Goal: Information Seeking & Learning: Compare options

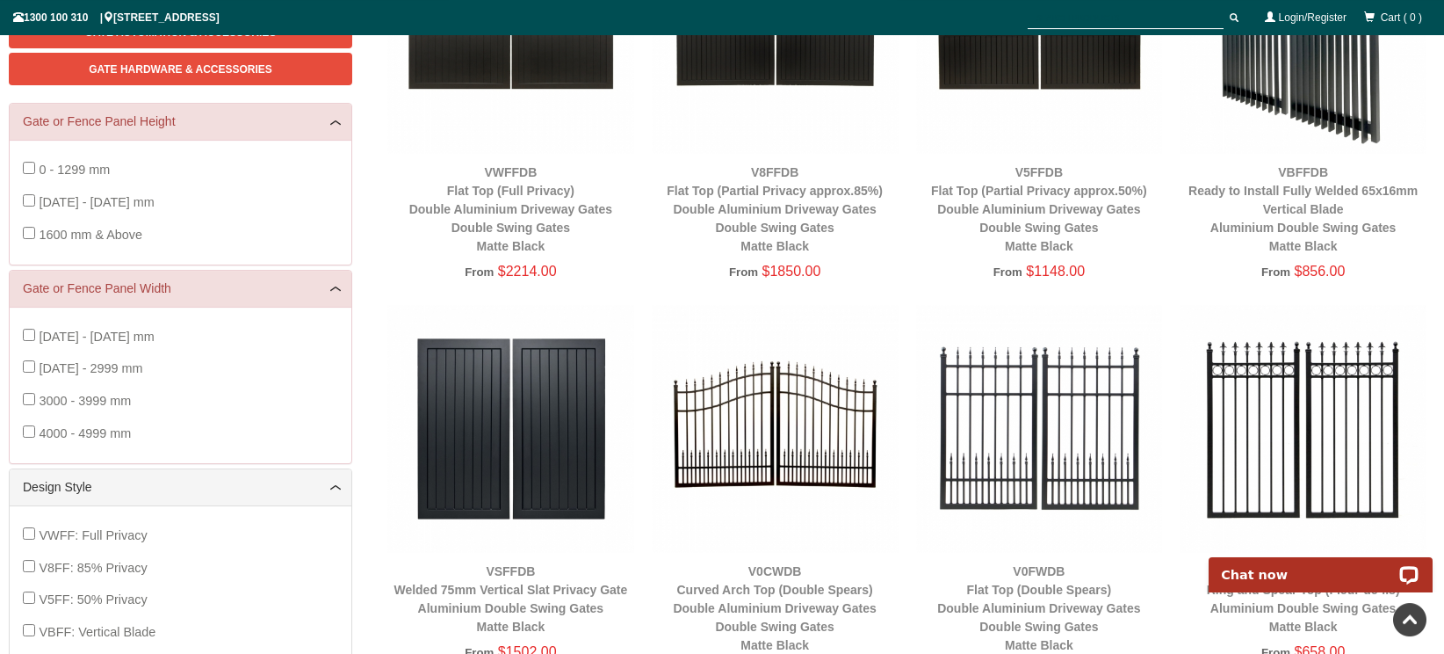
scroll to position [409, 0]
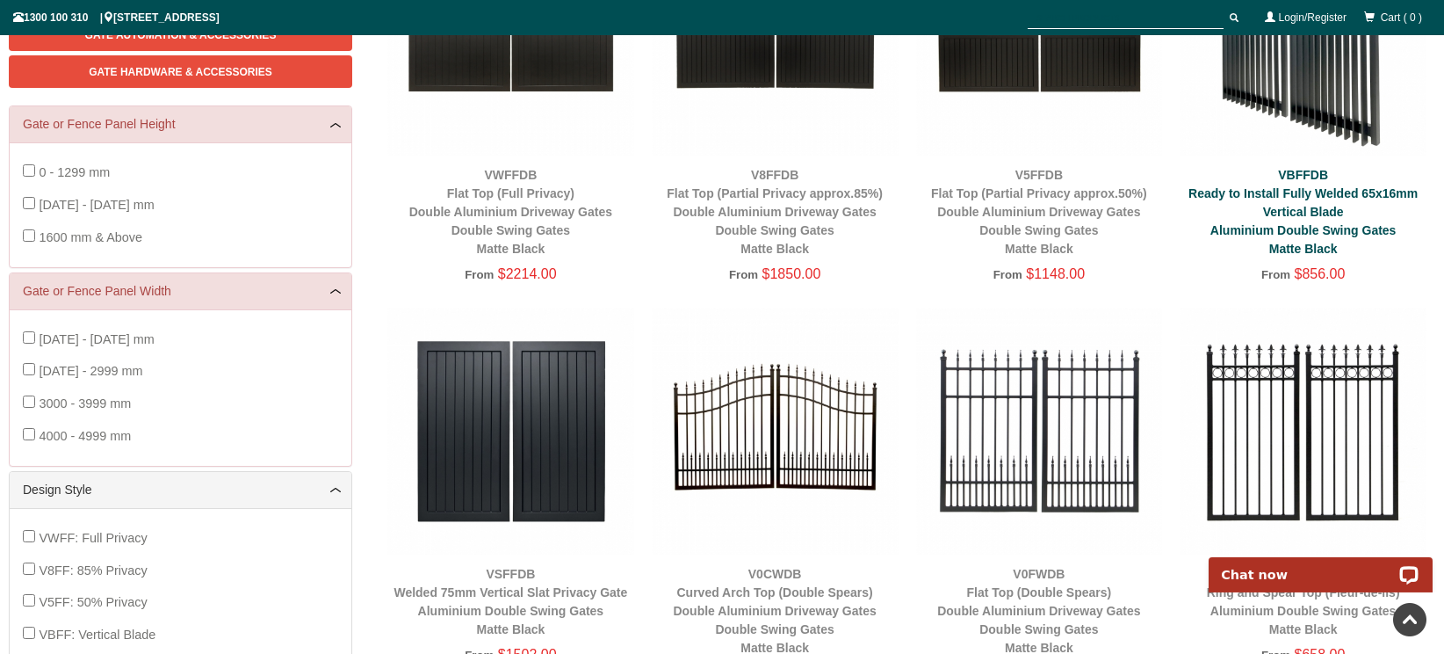
click at [1271, 197] on link "VBFFDB Ready to Install Fully Welded 65x16mm Vertical Blade Aluminium Double Sw…" at bounding box center [1303, 212] width 229 height 88
click at [1299, 89] on img at bounding box center [1303, 32] width 247 height 247
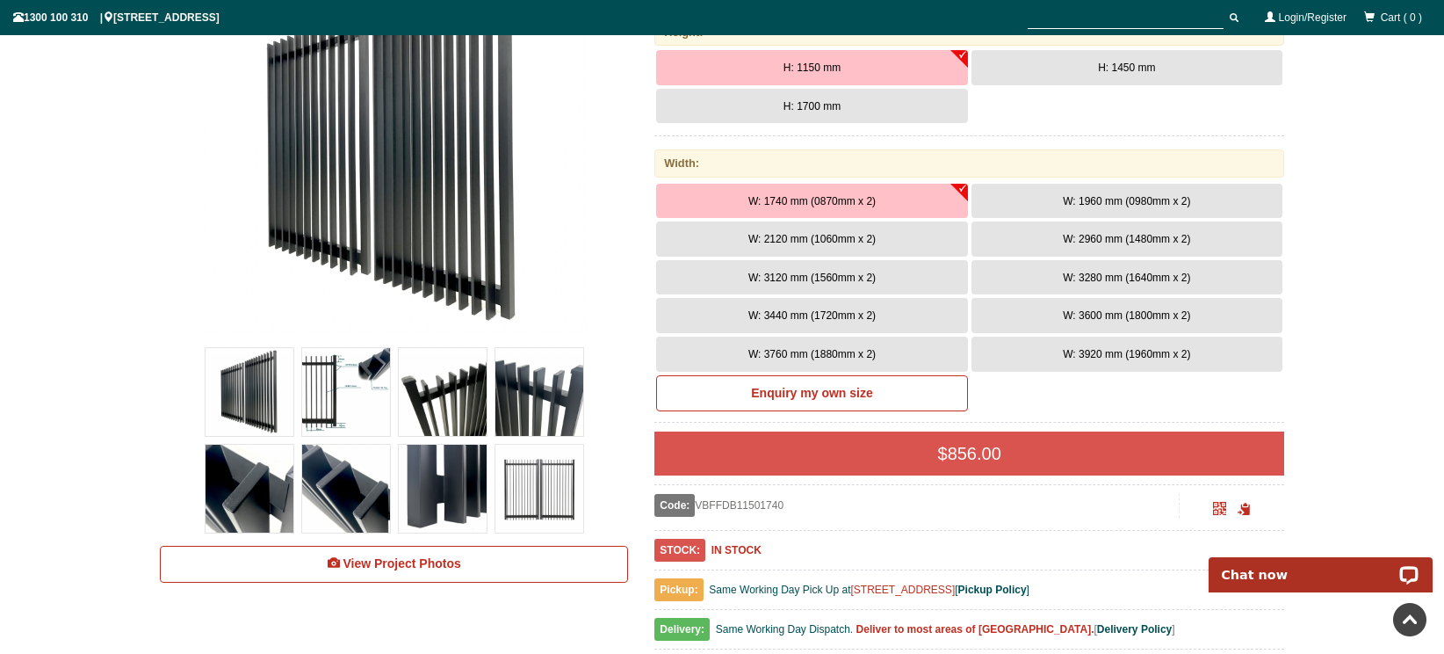
click at [332, 387] on img at bounding box center [346, 392] width 88 height 88
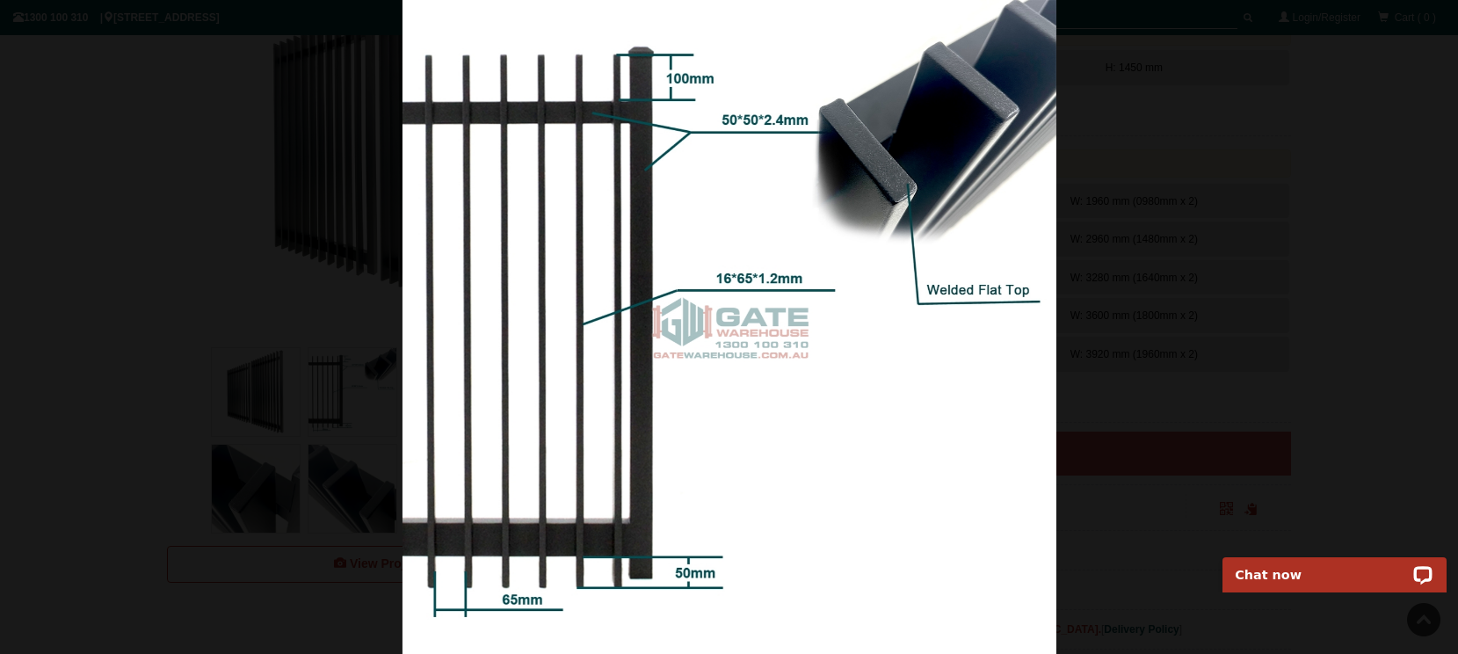
click at [807, 364] on img at bounding box center [729, 327] width 654 height 654
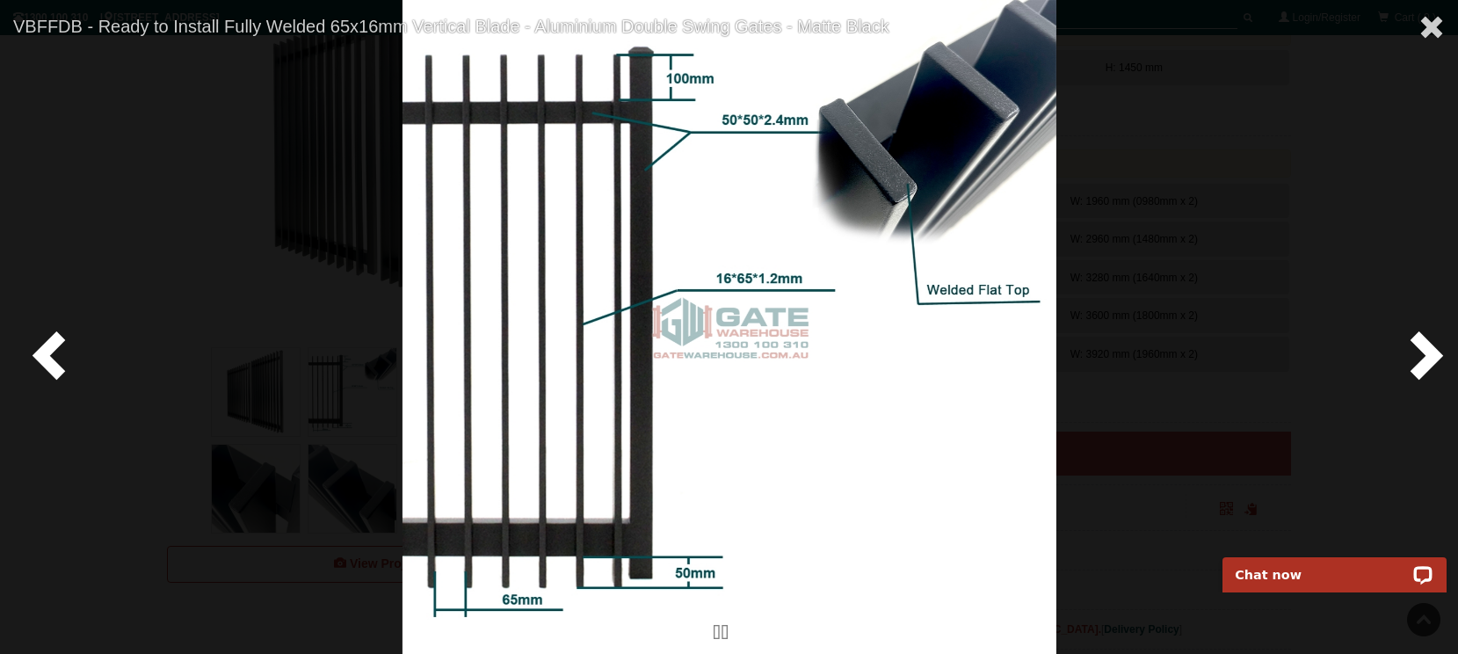
click at [1441, 355] on span at bounding box center [1422, 354] width 53 height 53
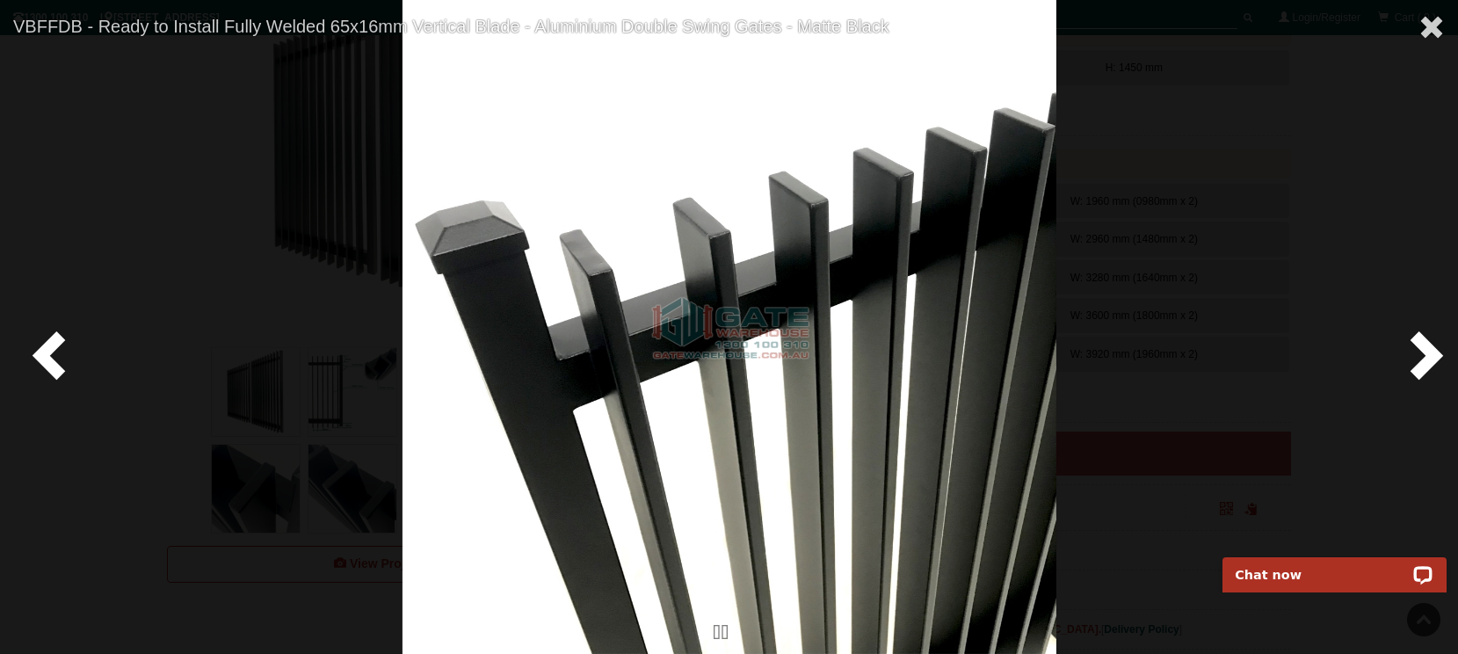
click at [1428, 349] on span at bounding box center [1422, 354] width 53 height 53
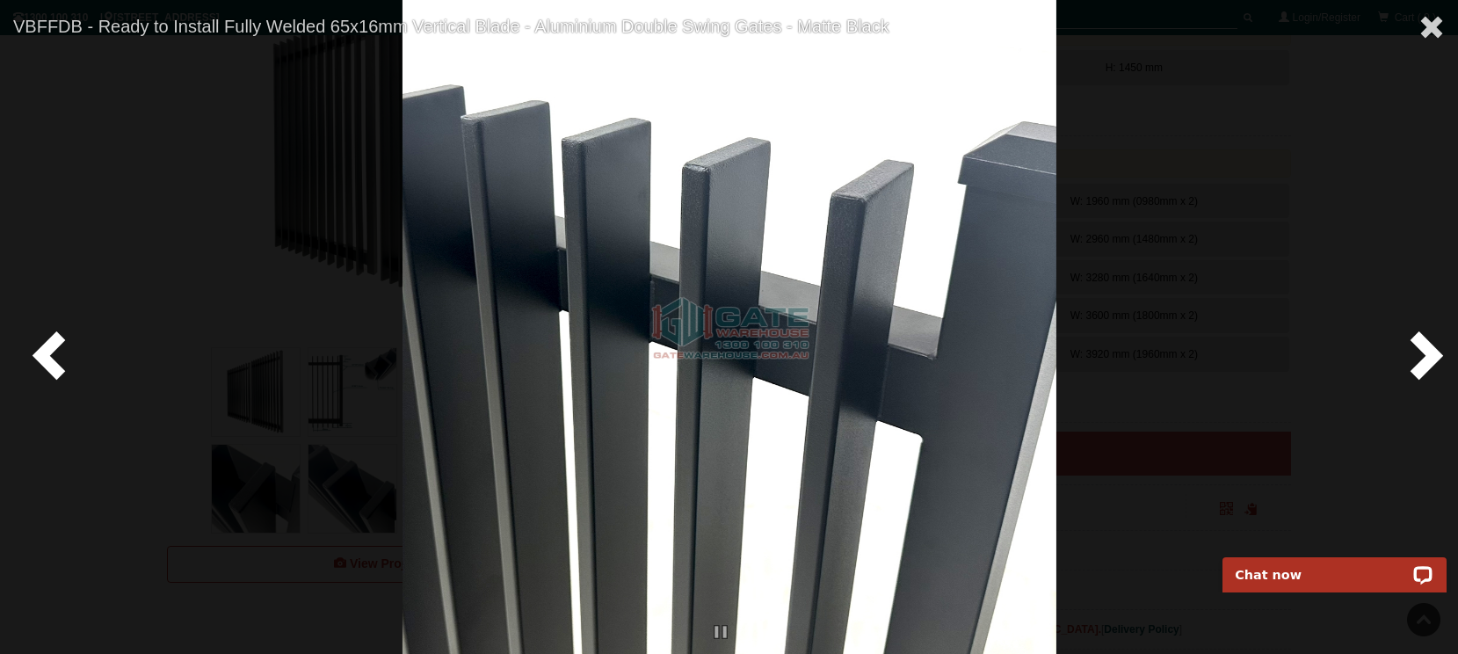
click at [1428, 349] on span at bounding box center [1422, 354] width 53 height 53
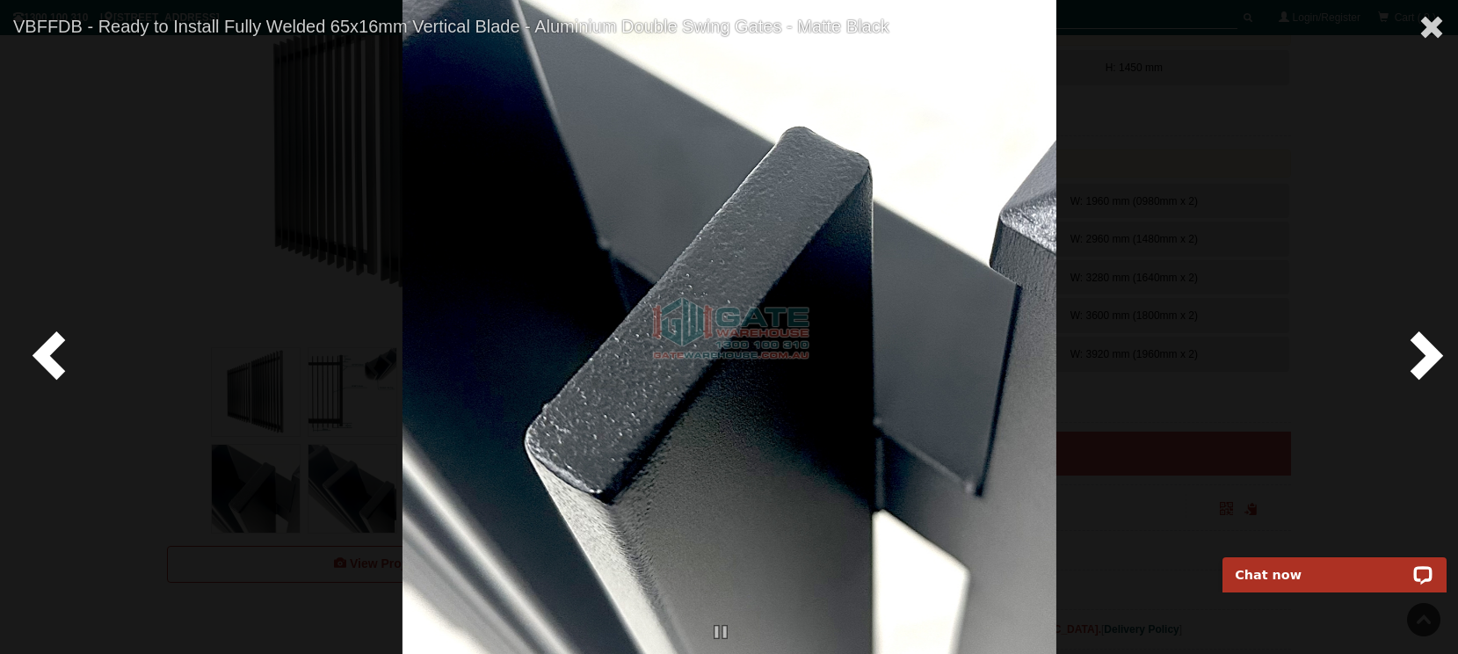
click at [1428, 349] on span at bounding box center [1422, 354] width 53 height 53
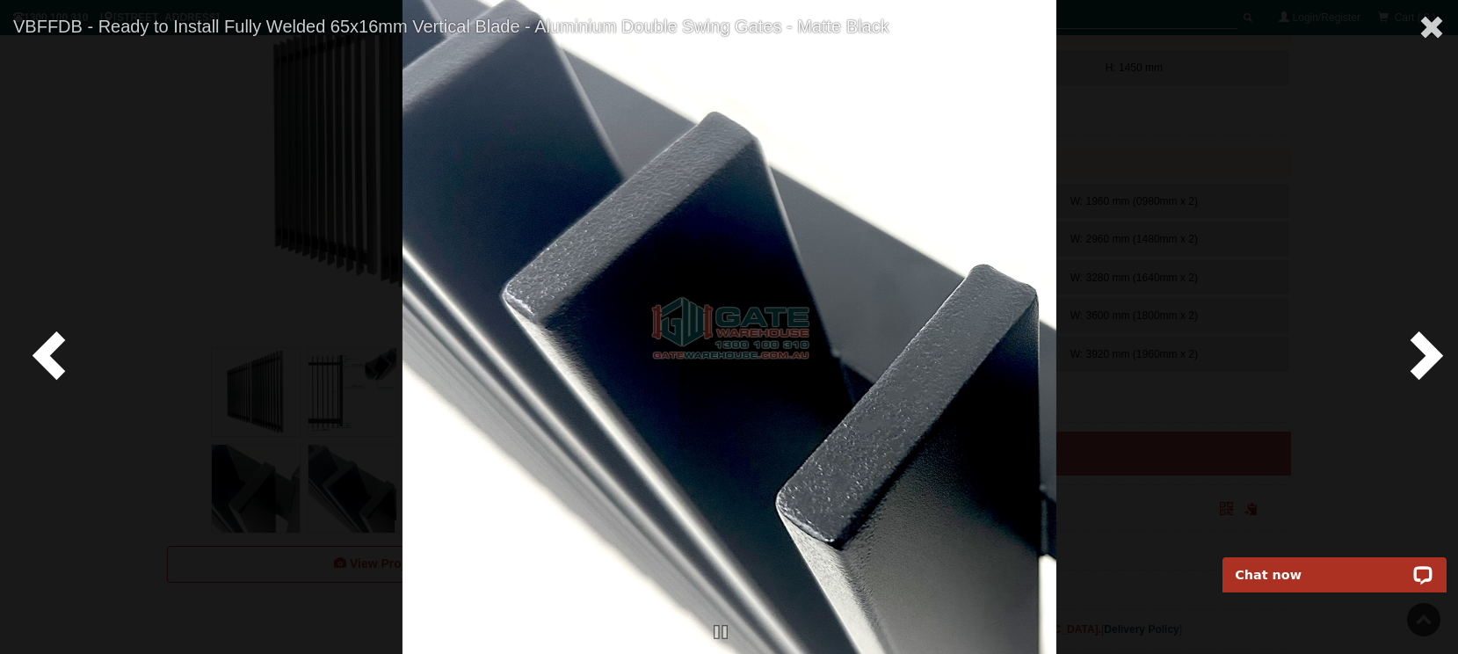
click at [1428, 349] on span at bounding box center [1422, 354] width 53 height 53
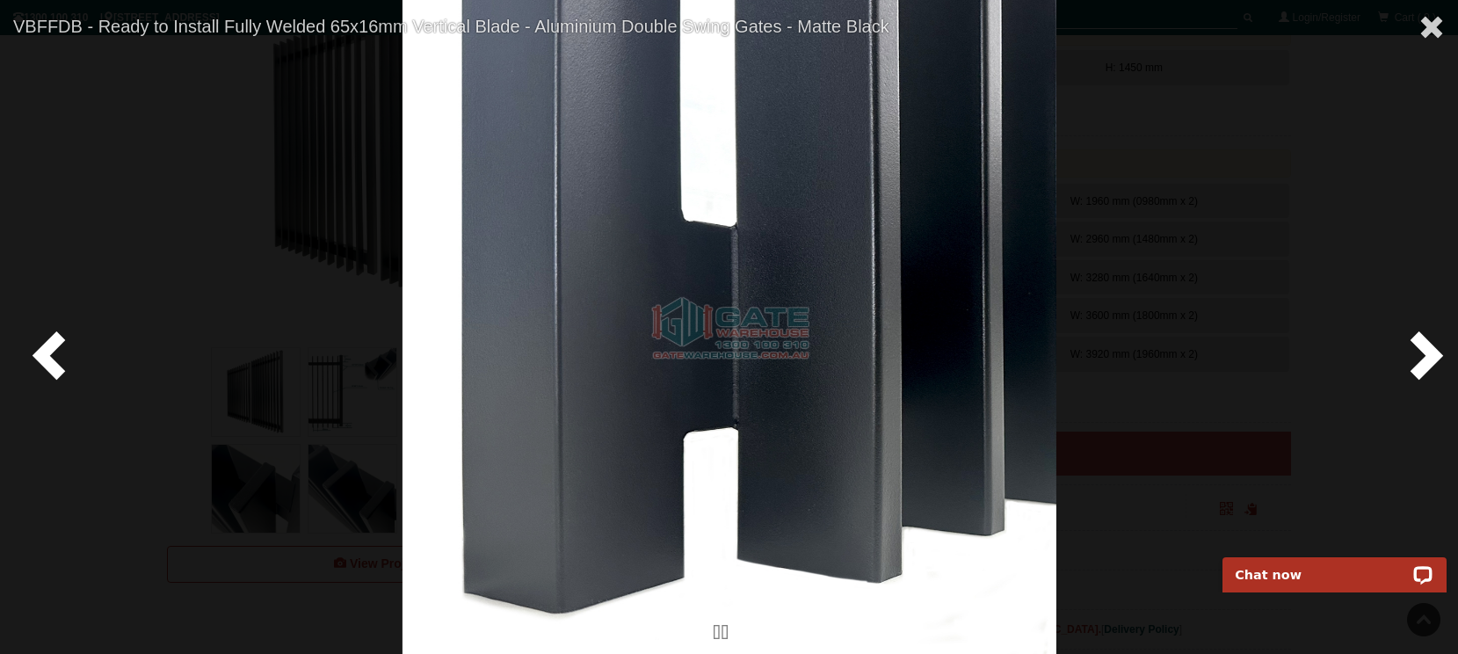
click at [1428, 349] on span at bounding box center [1422, 354] width 53 height 53
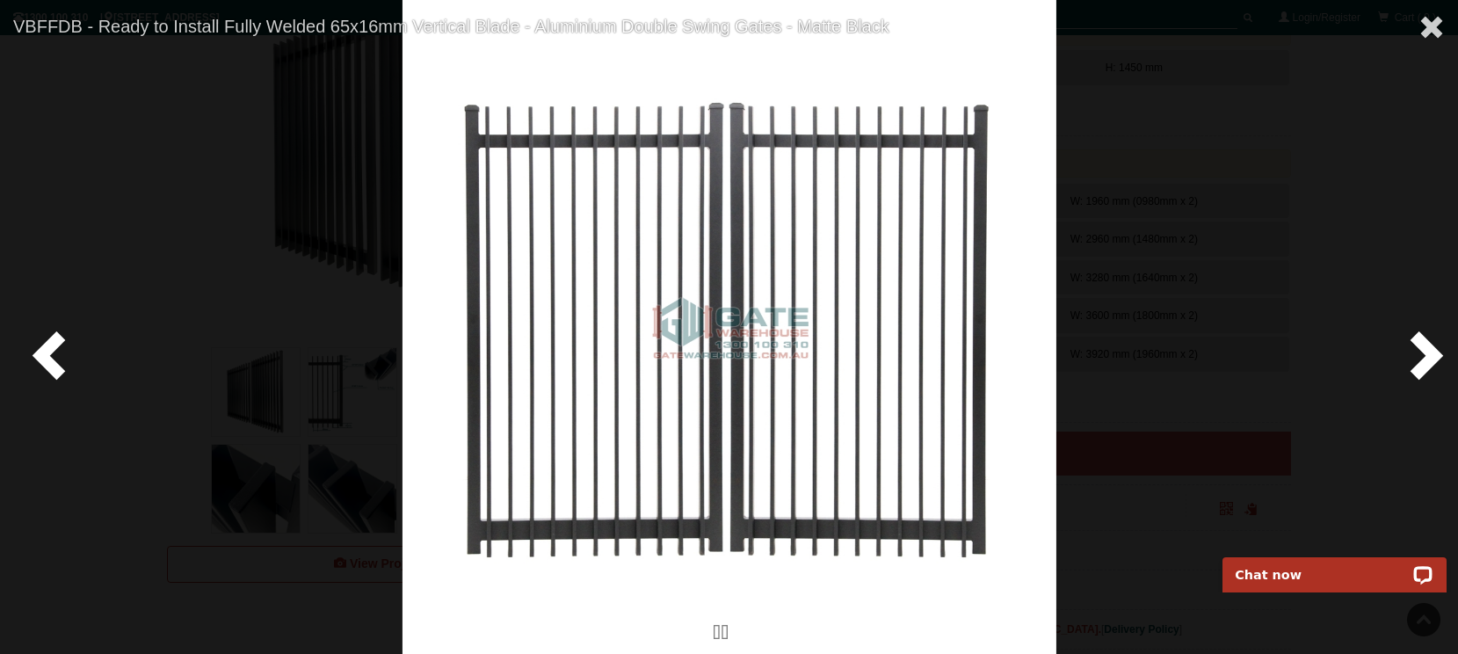
click at [1428, 349] on span at bounding box center [1422, 354] width 53 height 53
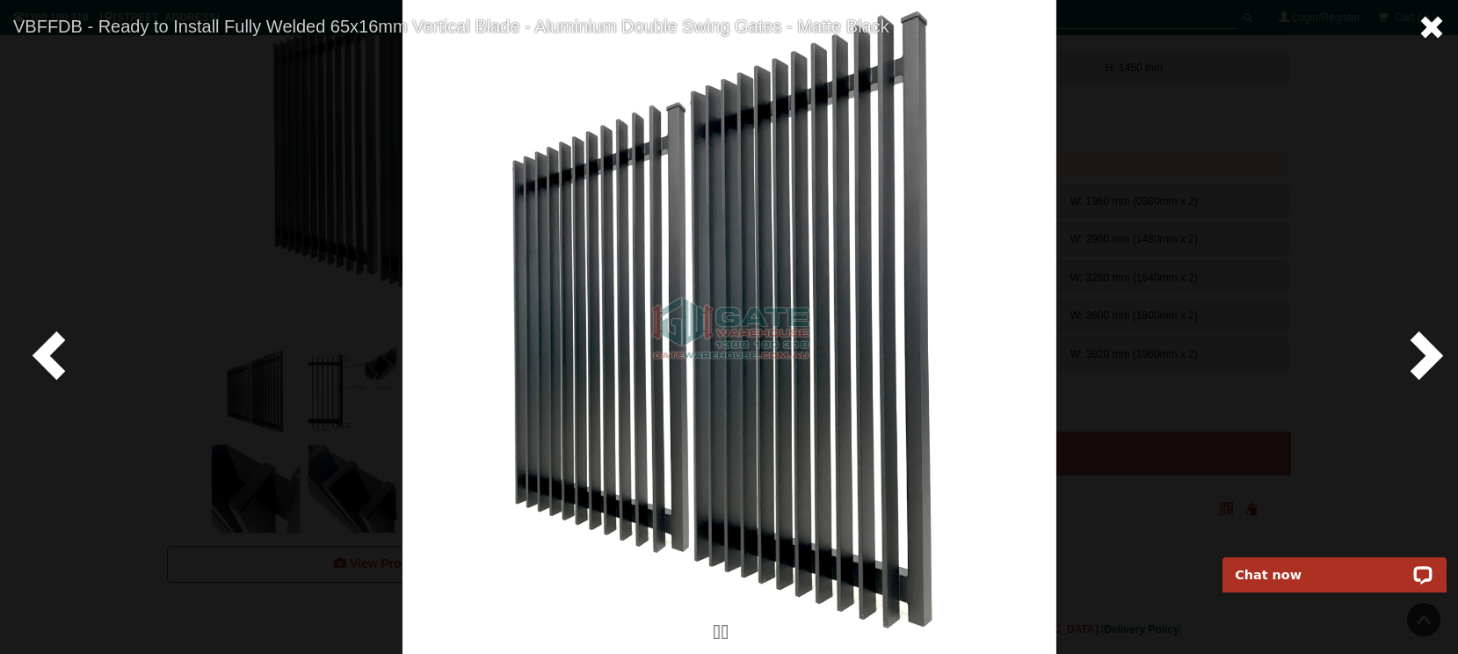
click at [1427, 17] on span at bounding box center [1431, 27] width 26 height 26
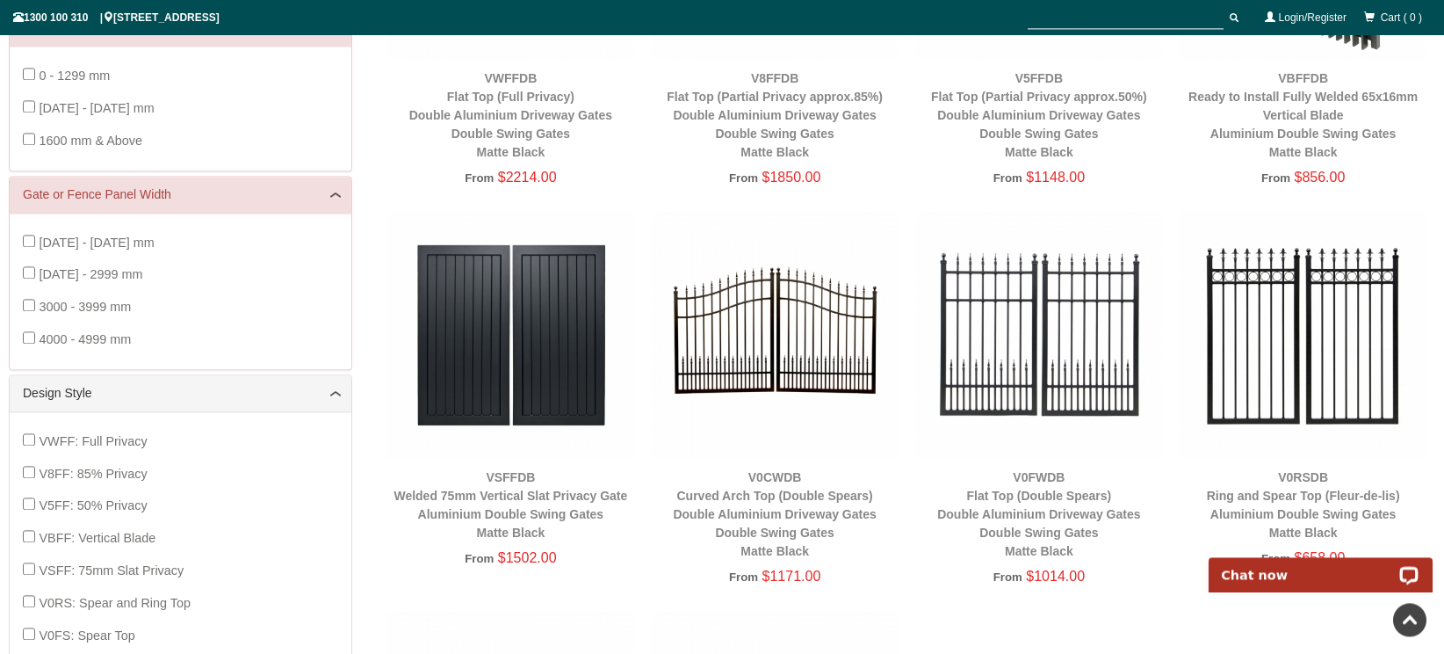
scroll to position [508, 0]
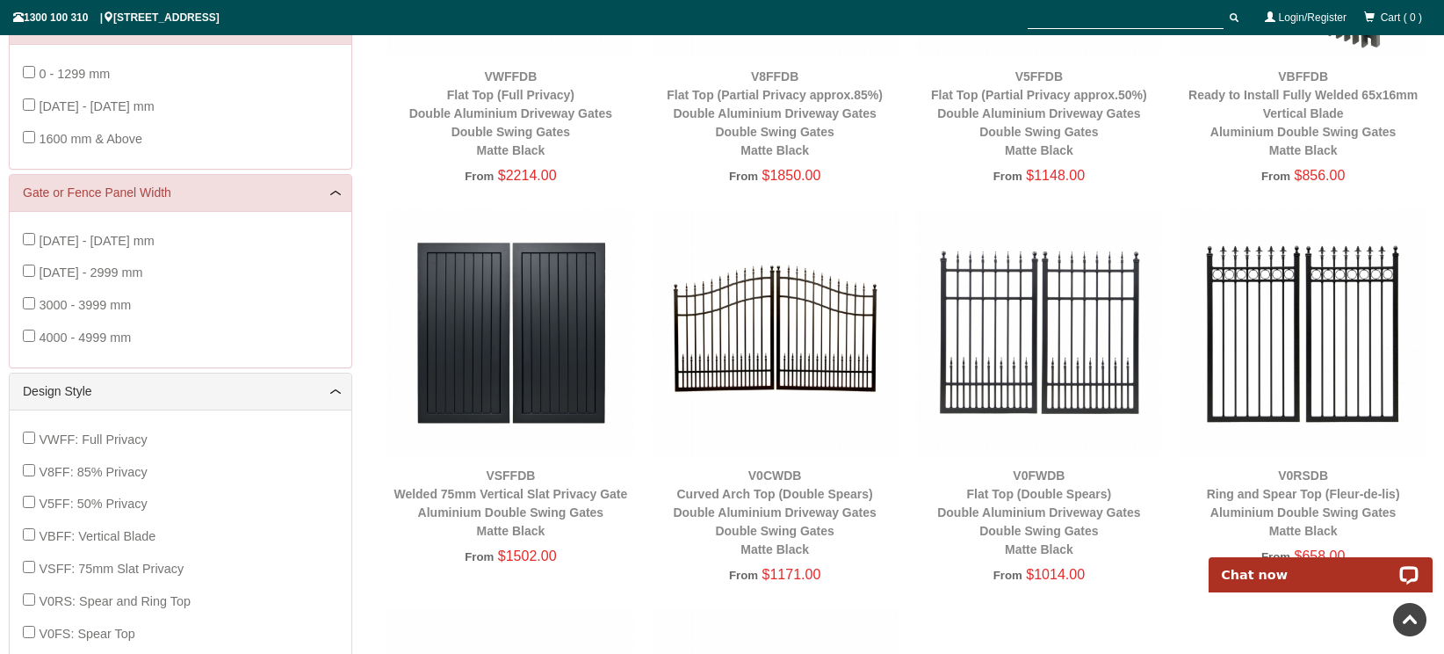
click at [780, 326] on img at bounding box center [775, 332] width 247 height 247
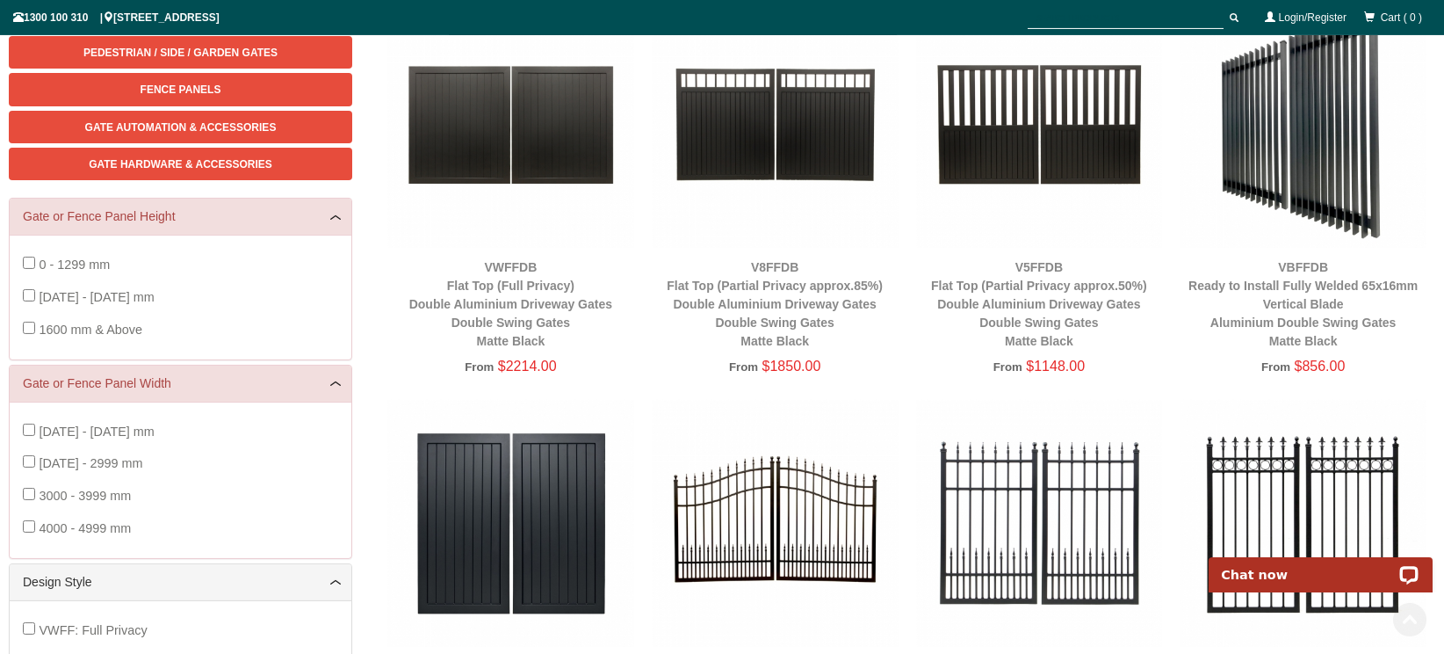
scroll to position [367, 0]
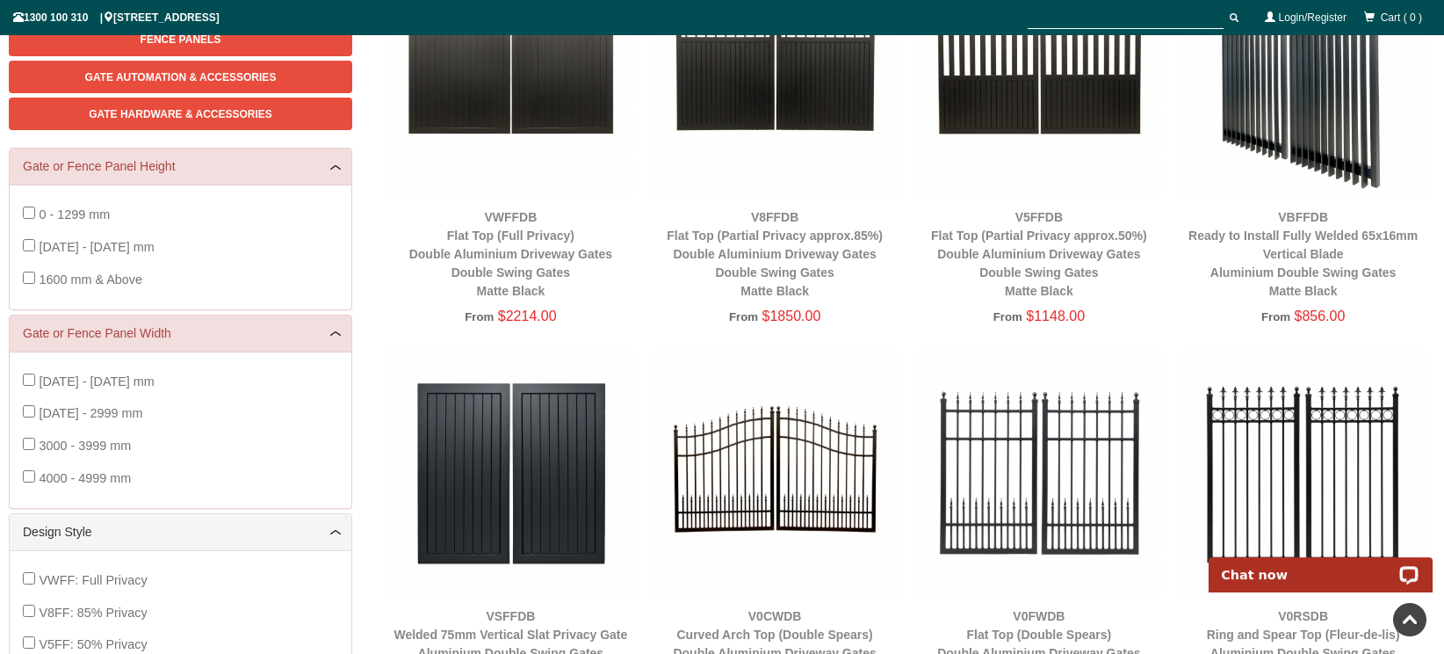
click at [989, 429] on img at bounding box center [1039, 473] width 247 height 247
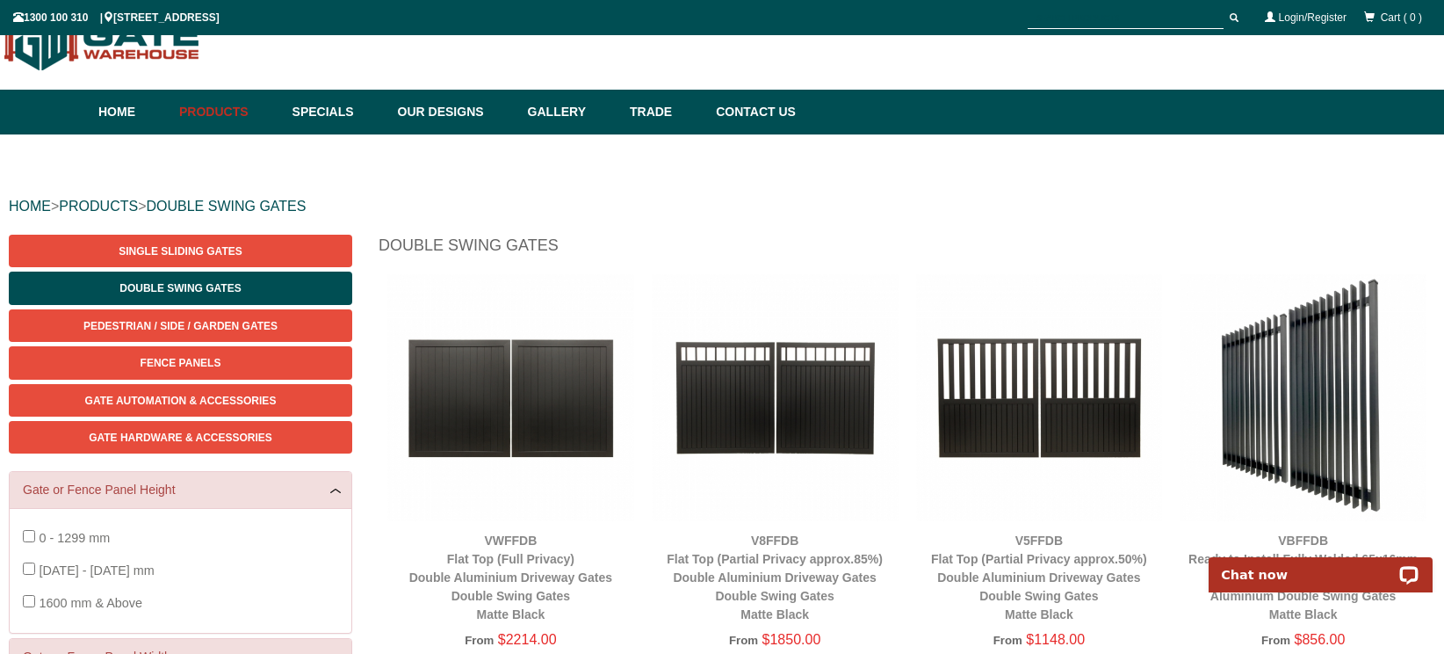
click at [1353, 429] on img at bounding box center [1303, 397] width 247 height 247
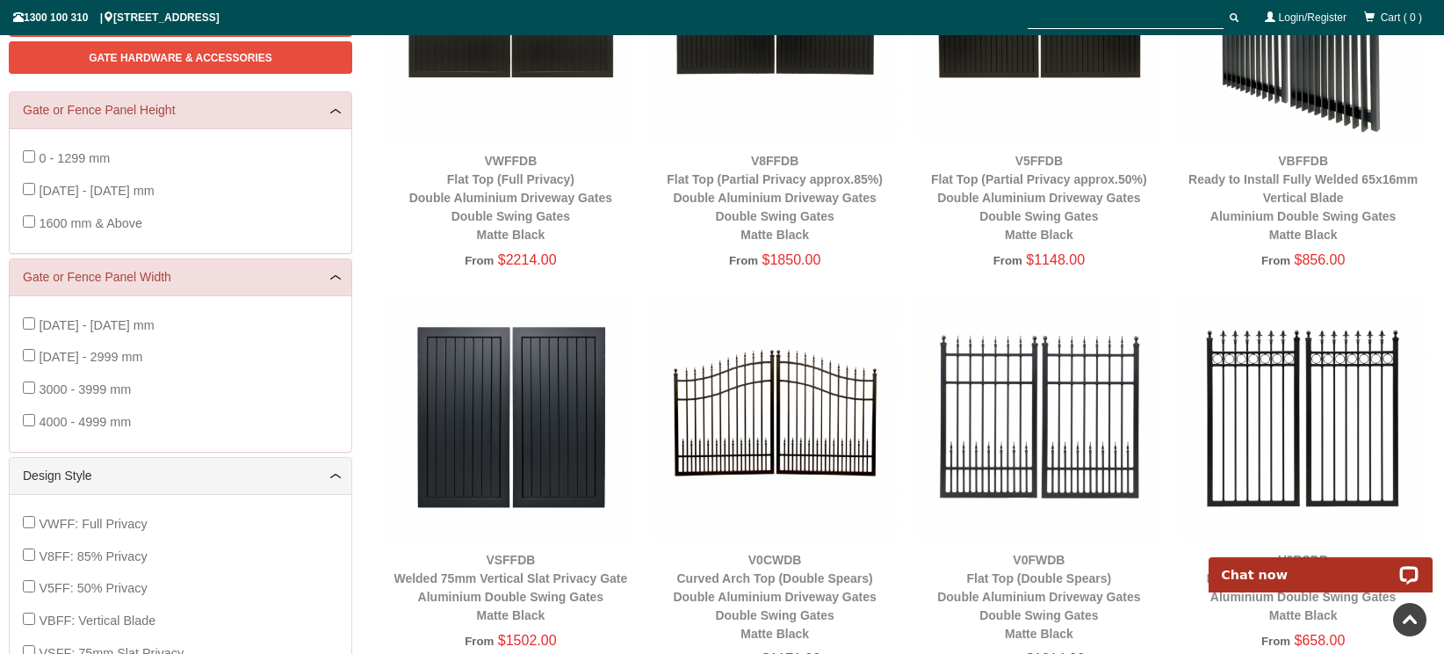
scroll to position [494, 0]
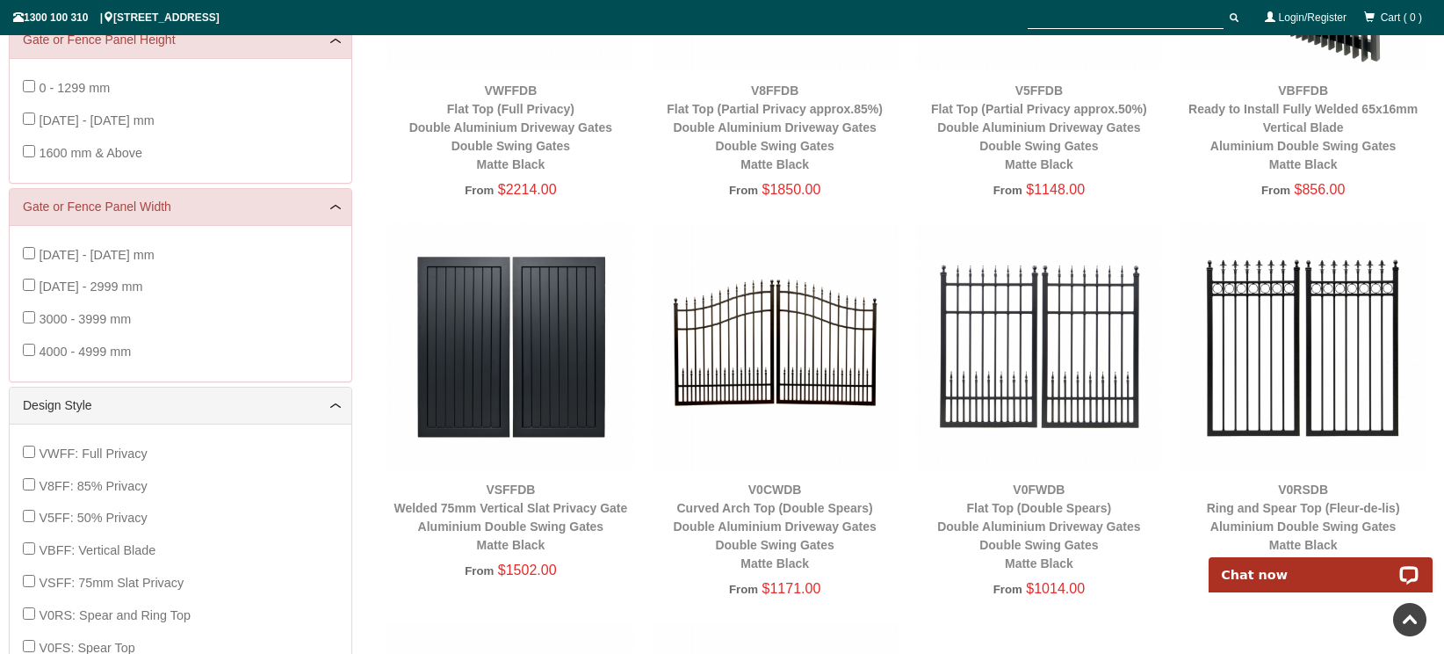
click at [1238, 340] on img at bounding box center [1303, 346] width 247 height 247
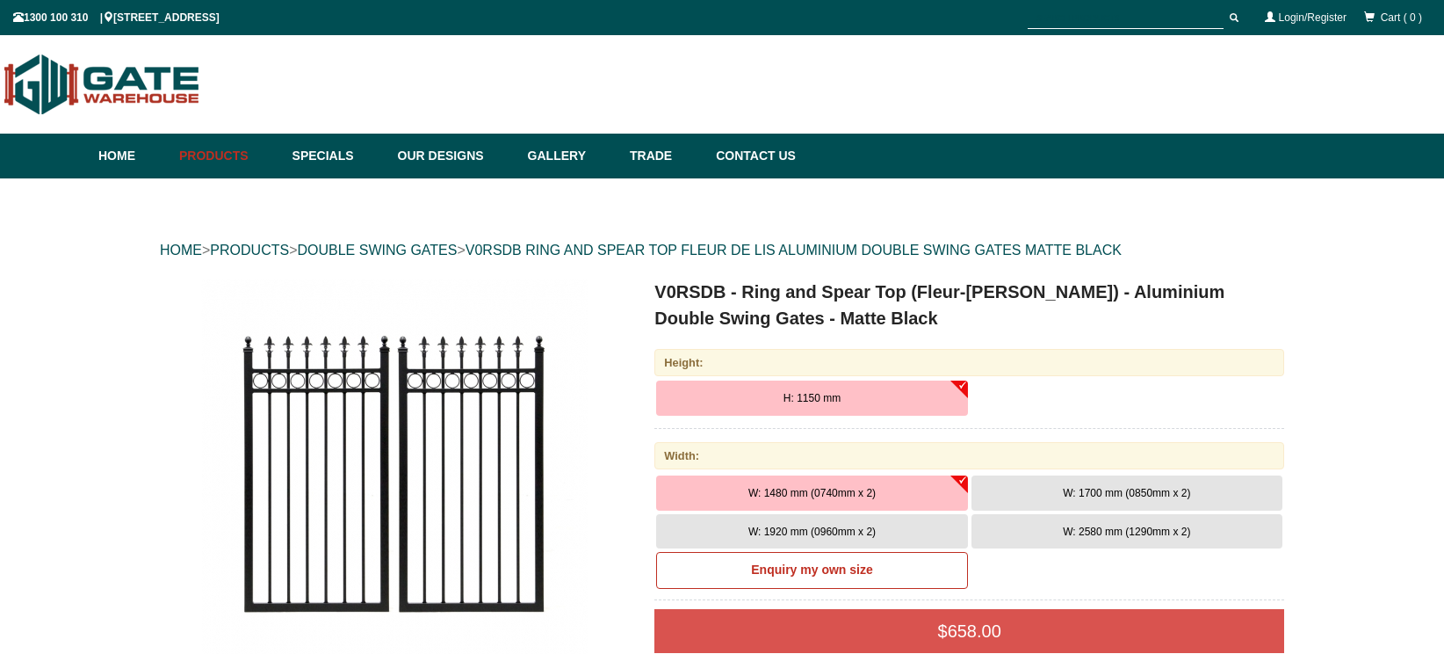
scroll to position [44, 0]
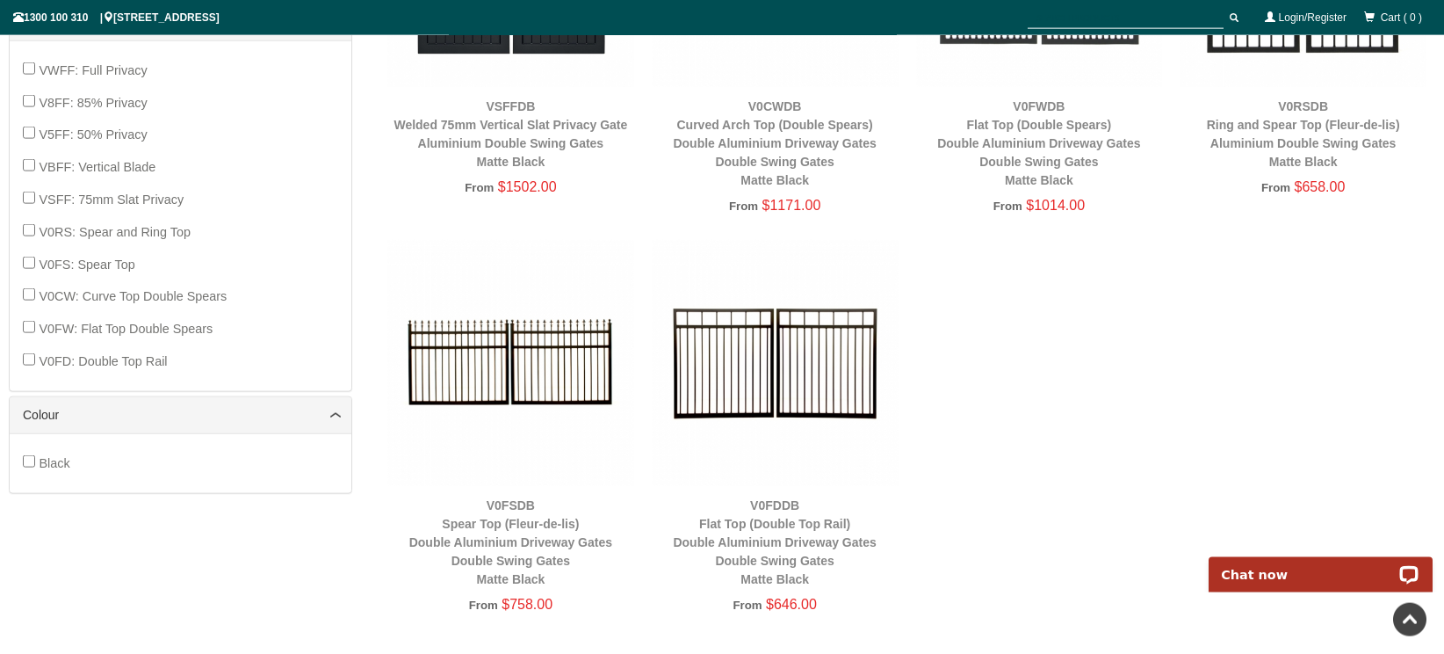
scroll to position [887, 0]
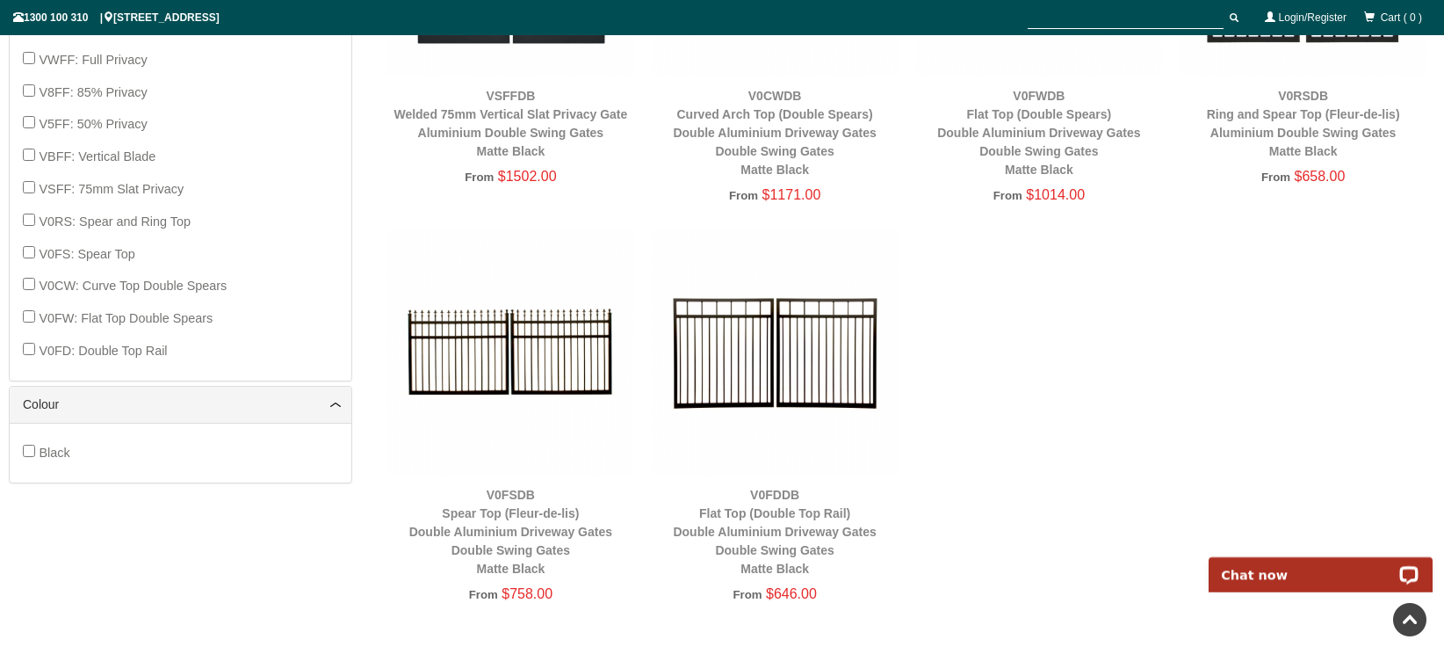
click at [521, 370] on img at bounding box center [510, 352] width 247 height 247
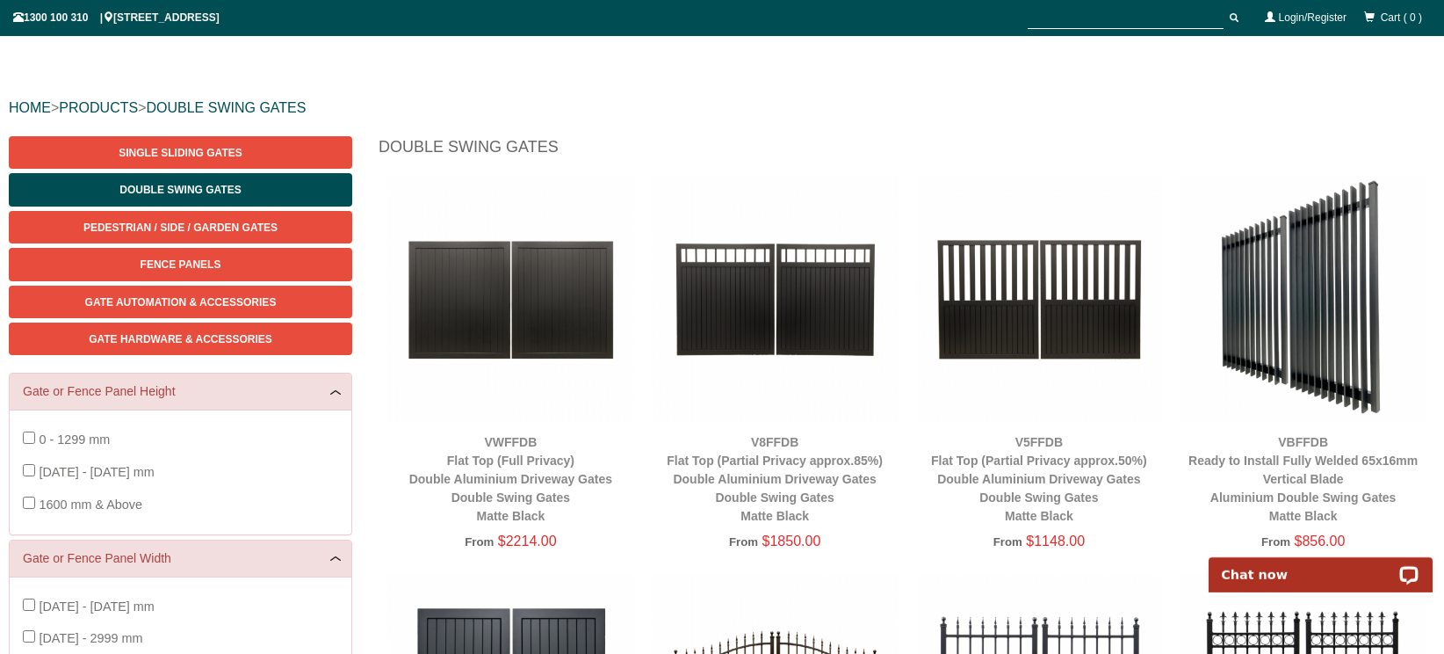
click at [489, 308] on img at bounding box center [510, 299] width 247 height 247
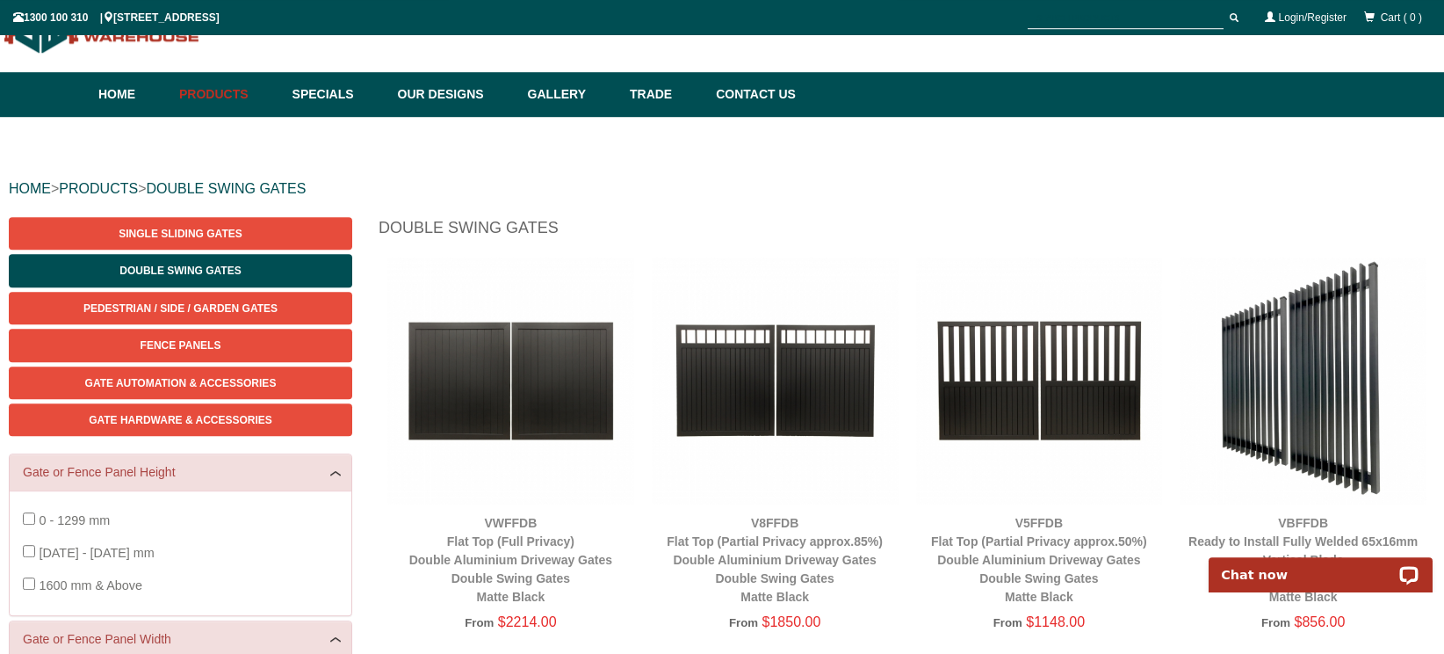
scroll to position [114, 0]
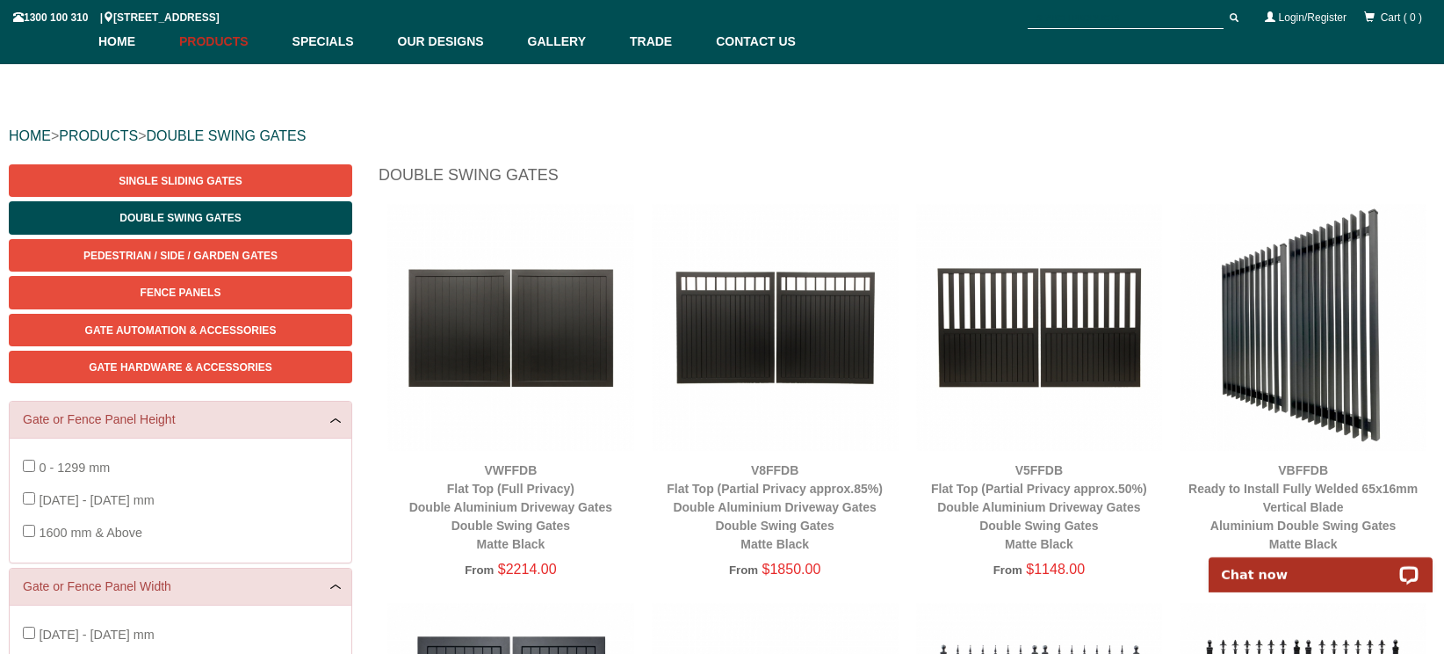
click at [787, 292] on img at bounding box center [775, 327] width 247 height 247
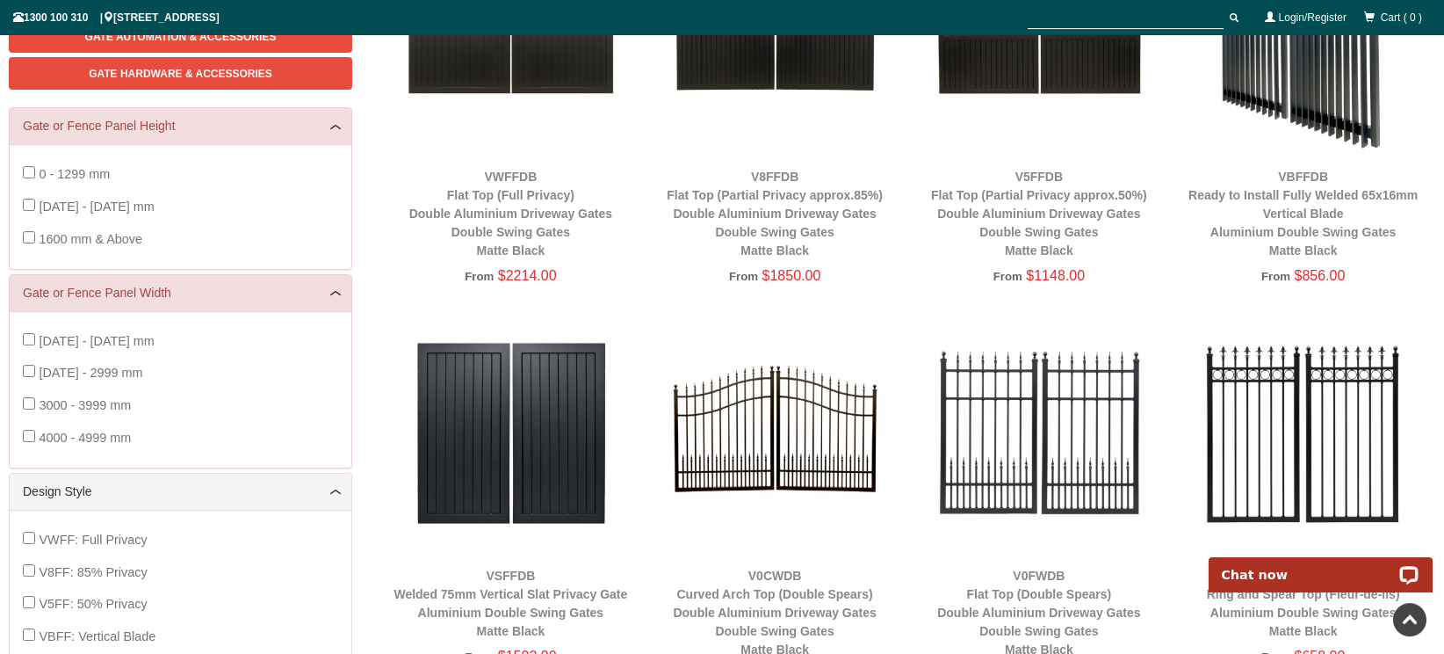
scroll to position [423, 0]
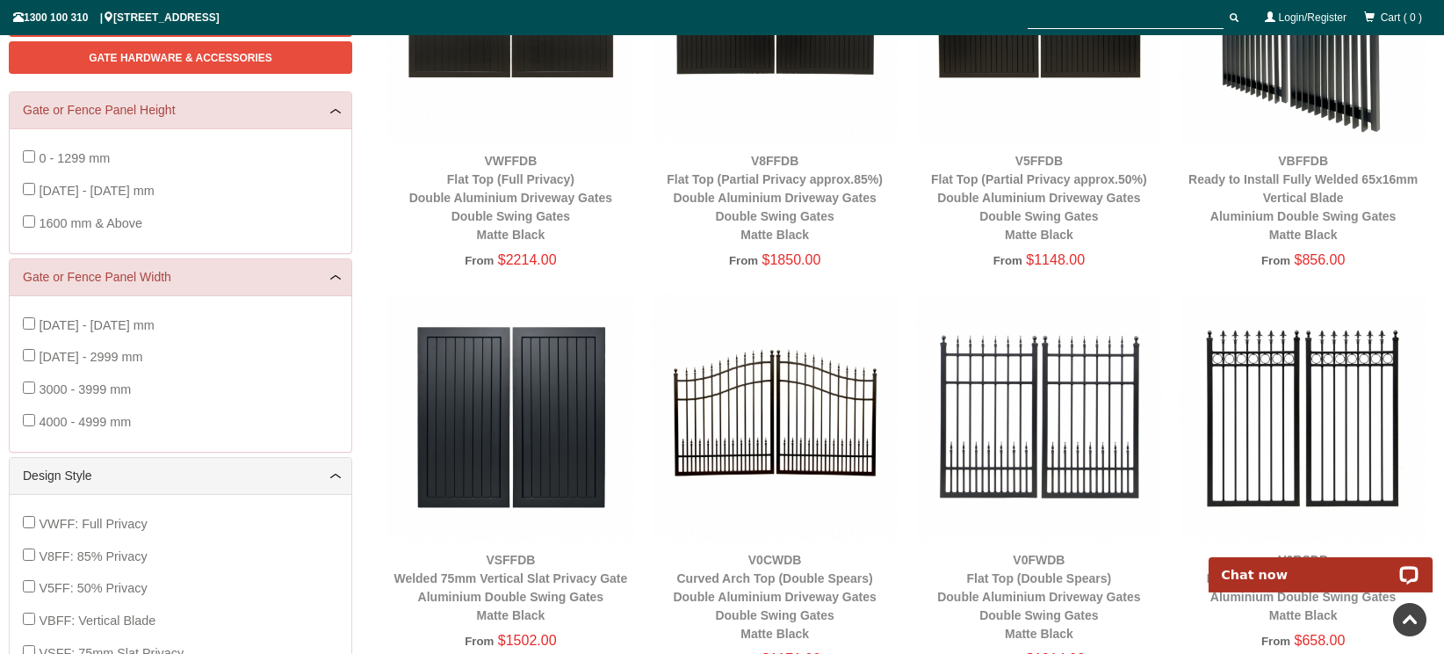
click at [1039, 413] on img at bounding box center [1039, 416] width 247 height 247
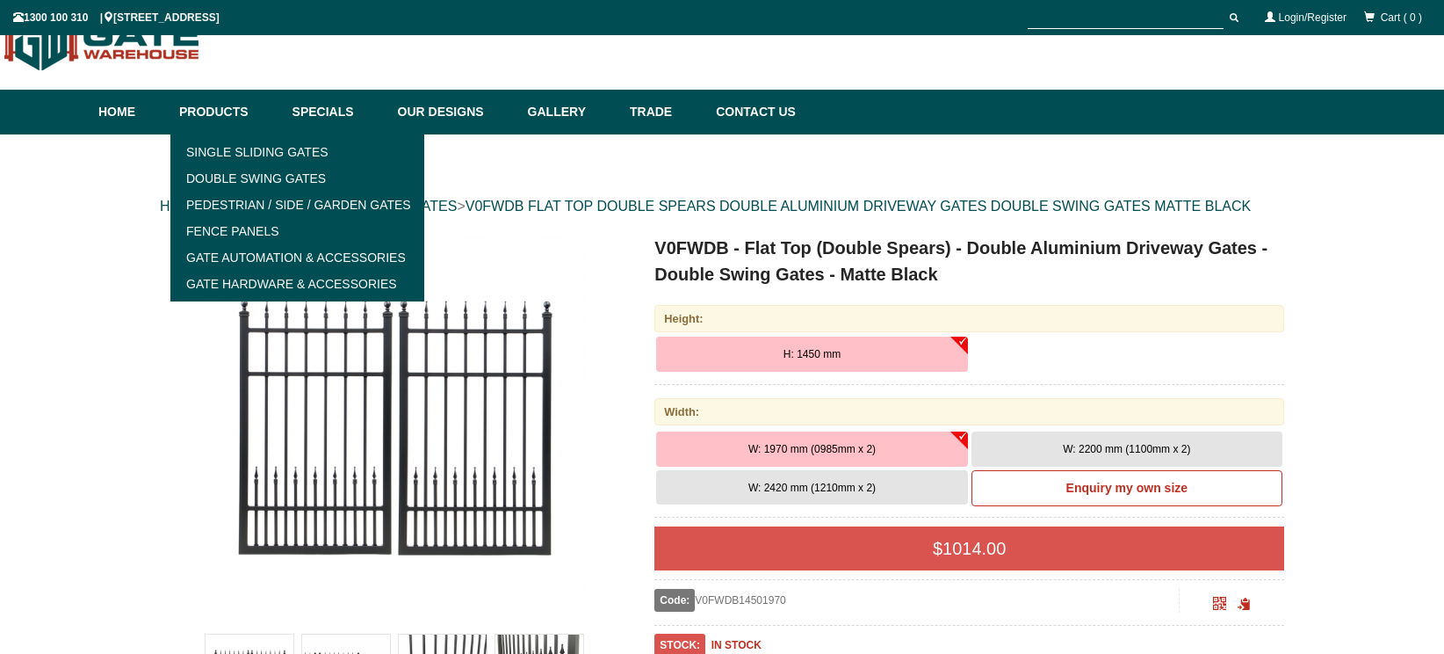
scroll to position [44, 0]
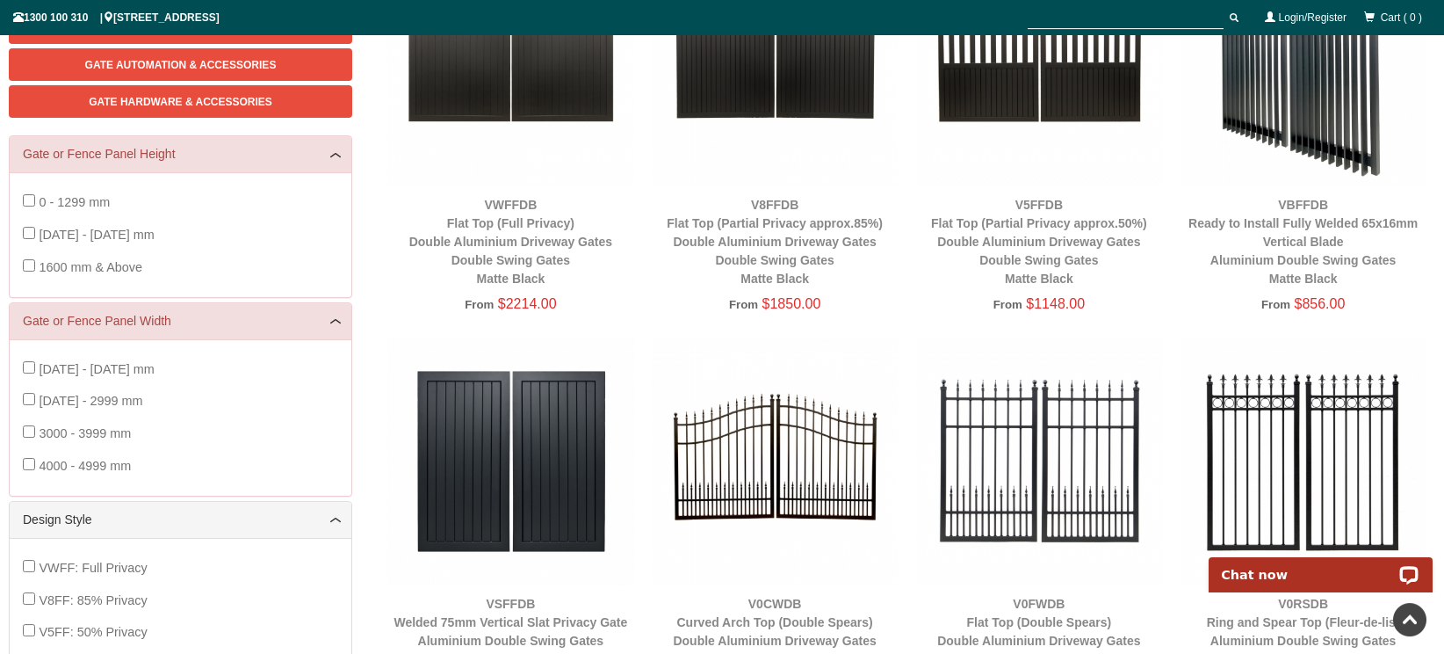
scroll to position [367, 0]
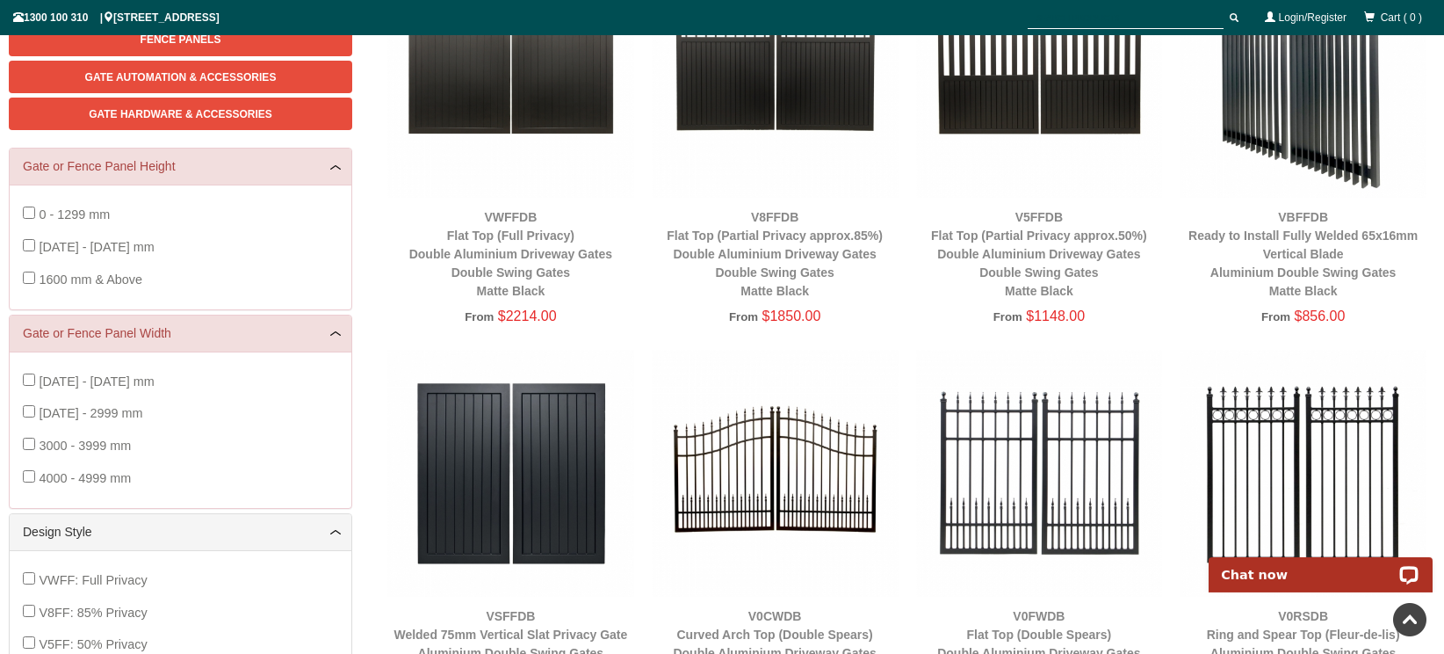
click at [1334, 103] on img at bounding box center [1303, 74] width 247 height 247
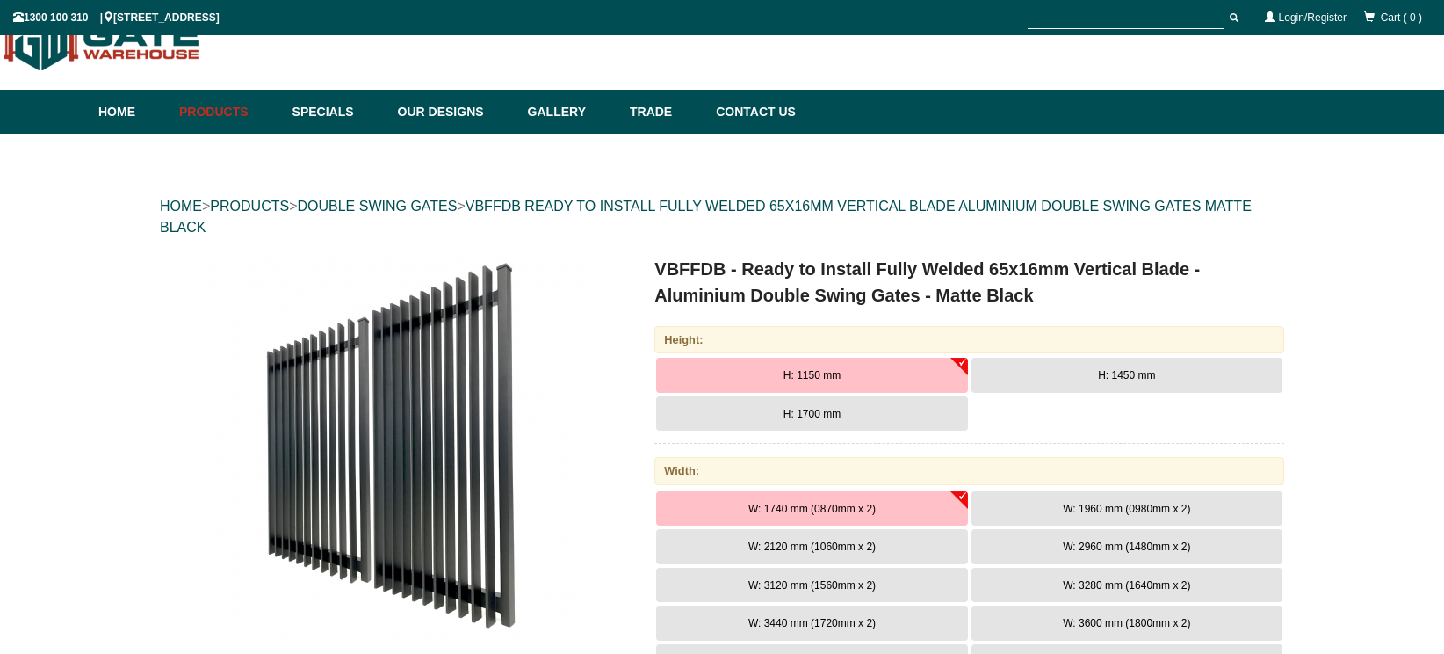
scroll to position [44, 0]
click at [884, 408] on button "H: 1700 mm" at bounding box center [811, 413] width 311 height 35
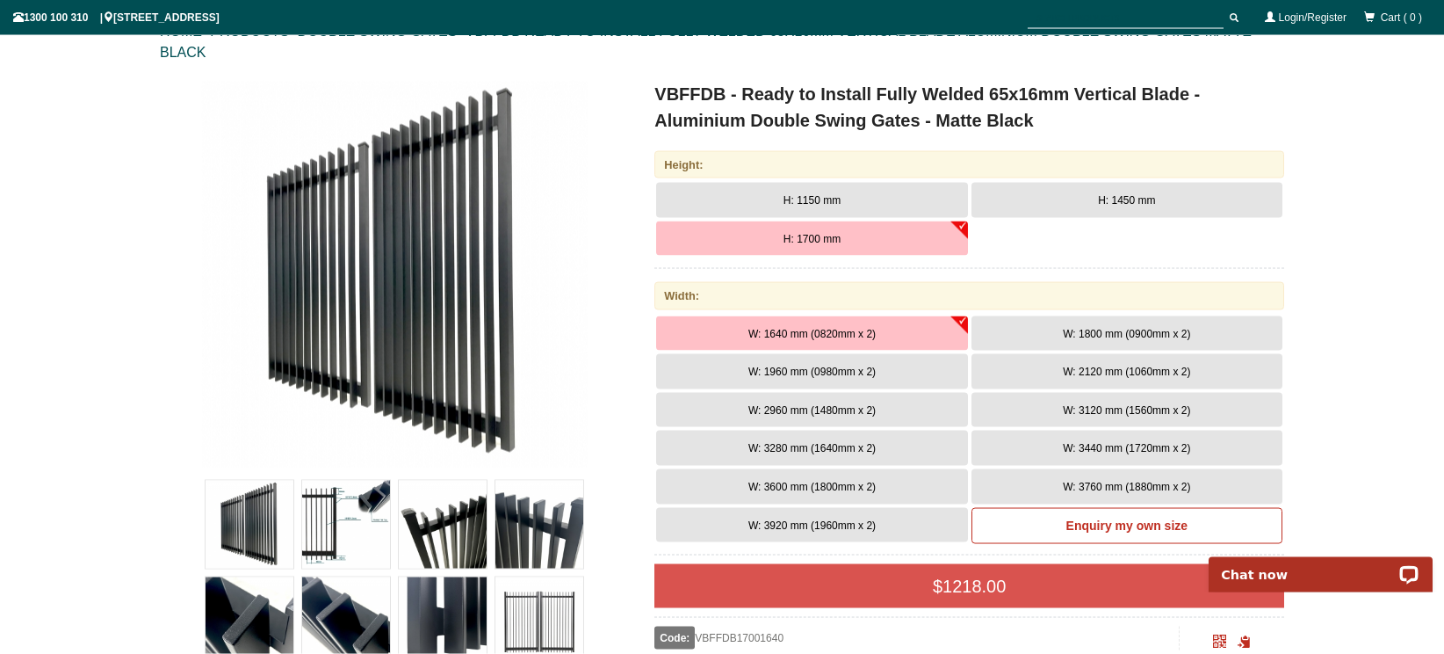
scroll to position [227, 0]
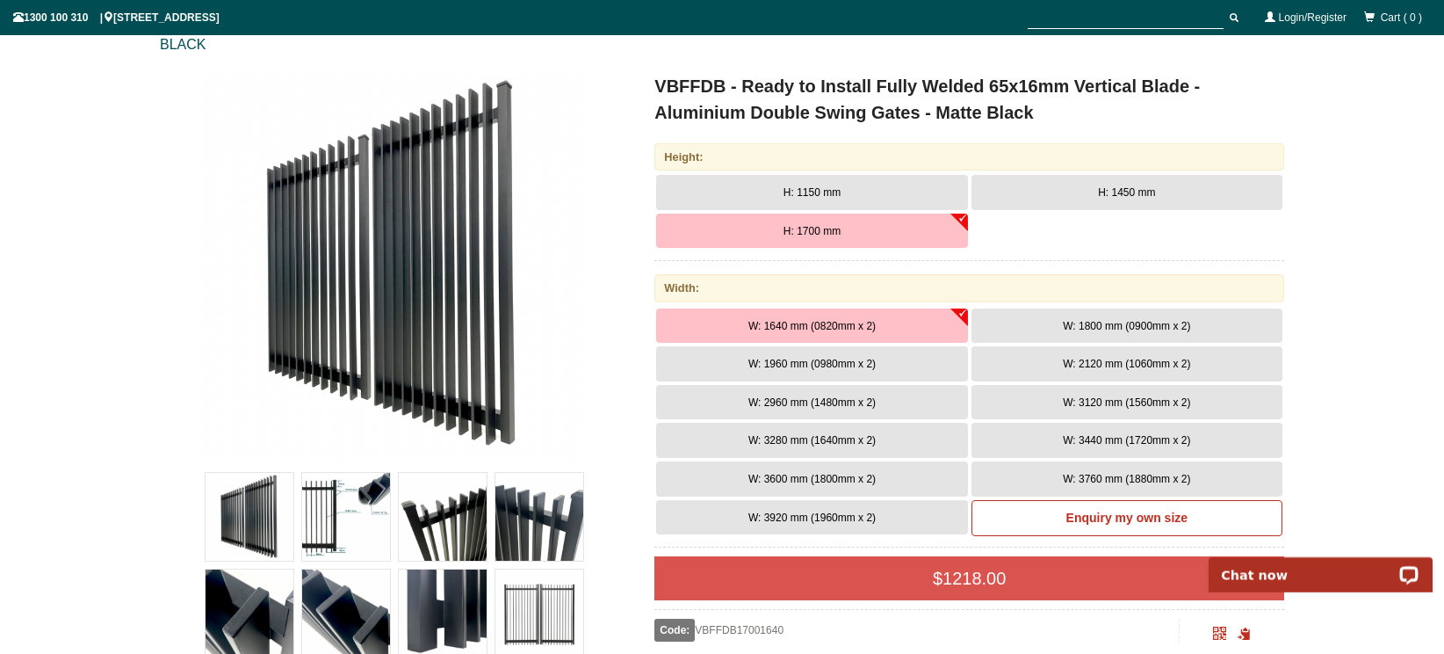
click at [1120, 477] on span "W: 3760 mm (1880mm x 2)" at bounding box center [1126, 479] width 127 height 12
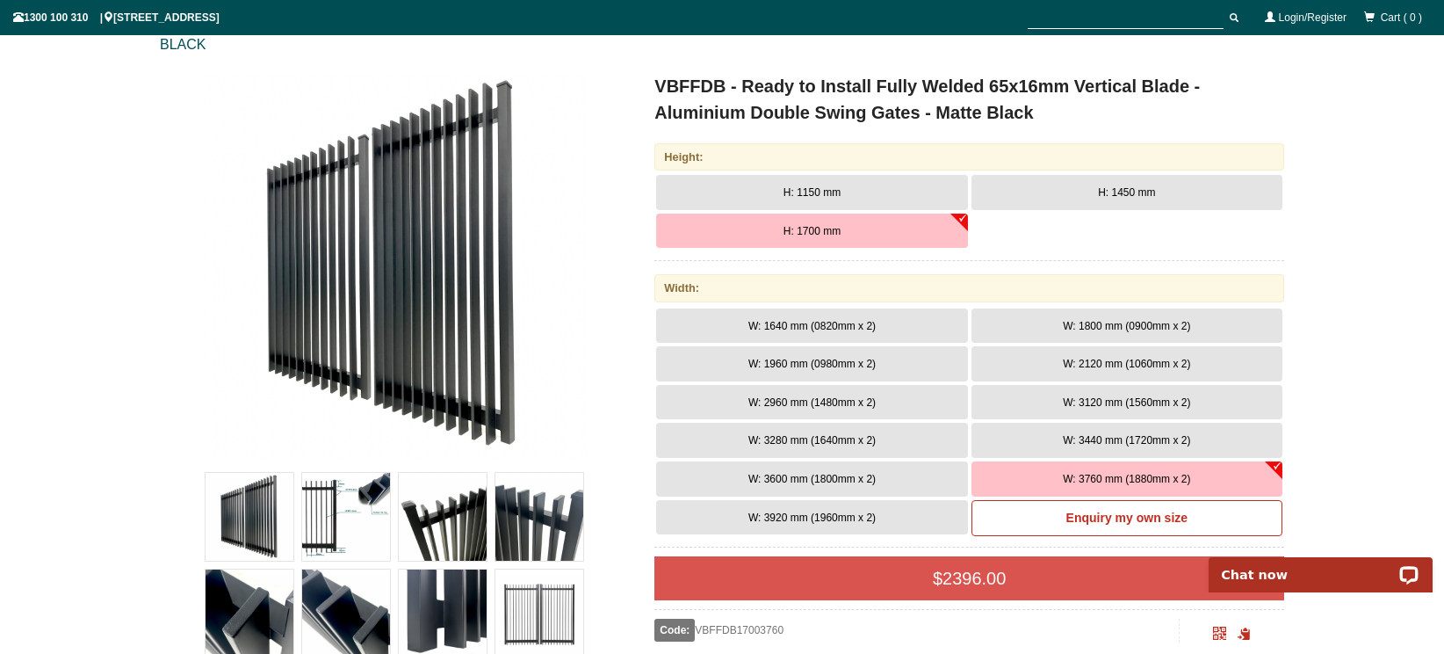
click at [812, 527] on button "W: 3920 mm (1960mm x 2)" at bounding box center [811, 517] width 311 height 35
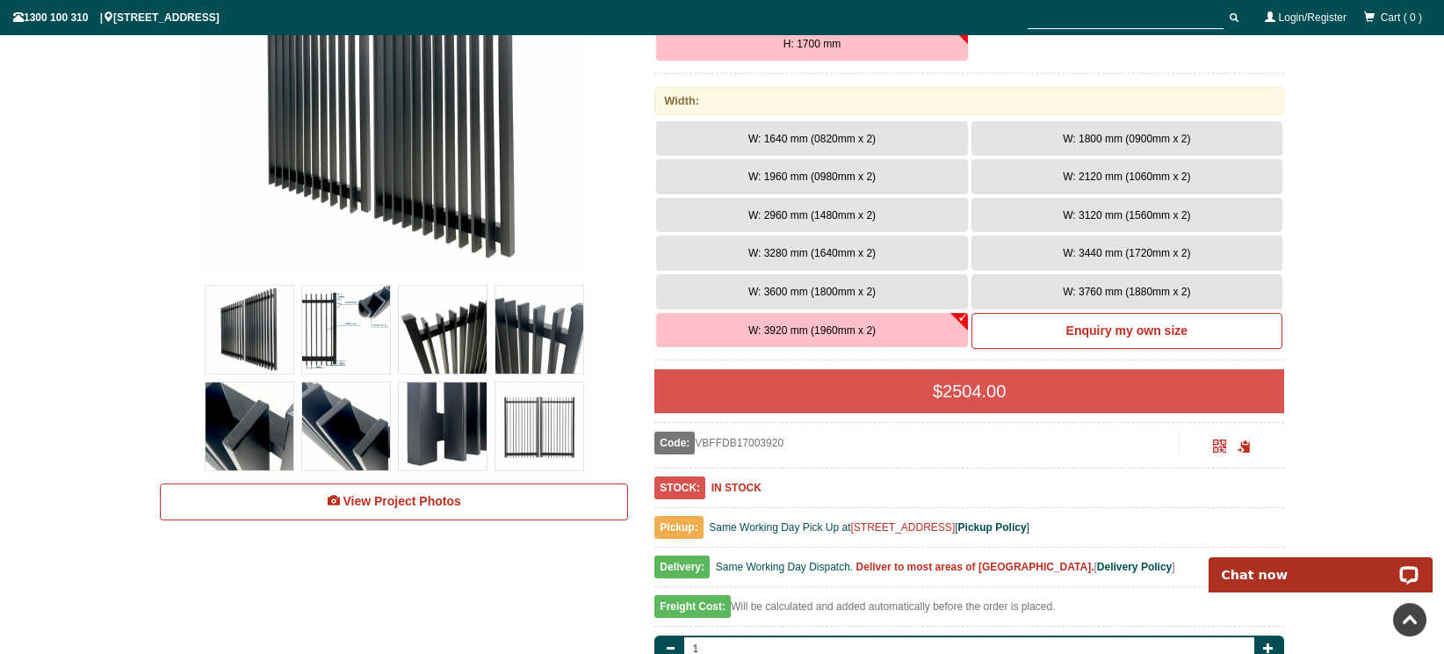
scroll to position [409, 0]
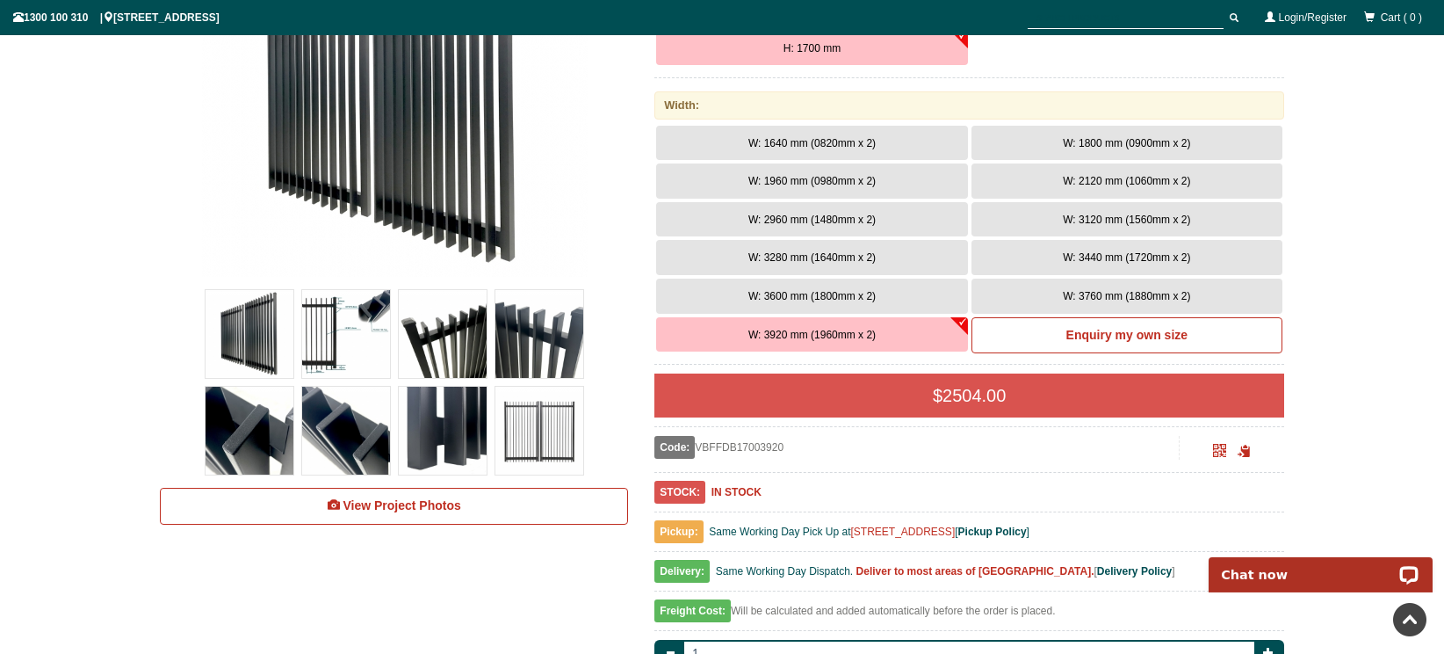
click at [572, 416] on img at bounding box center [540, 431] width 88 height 88
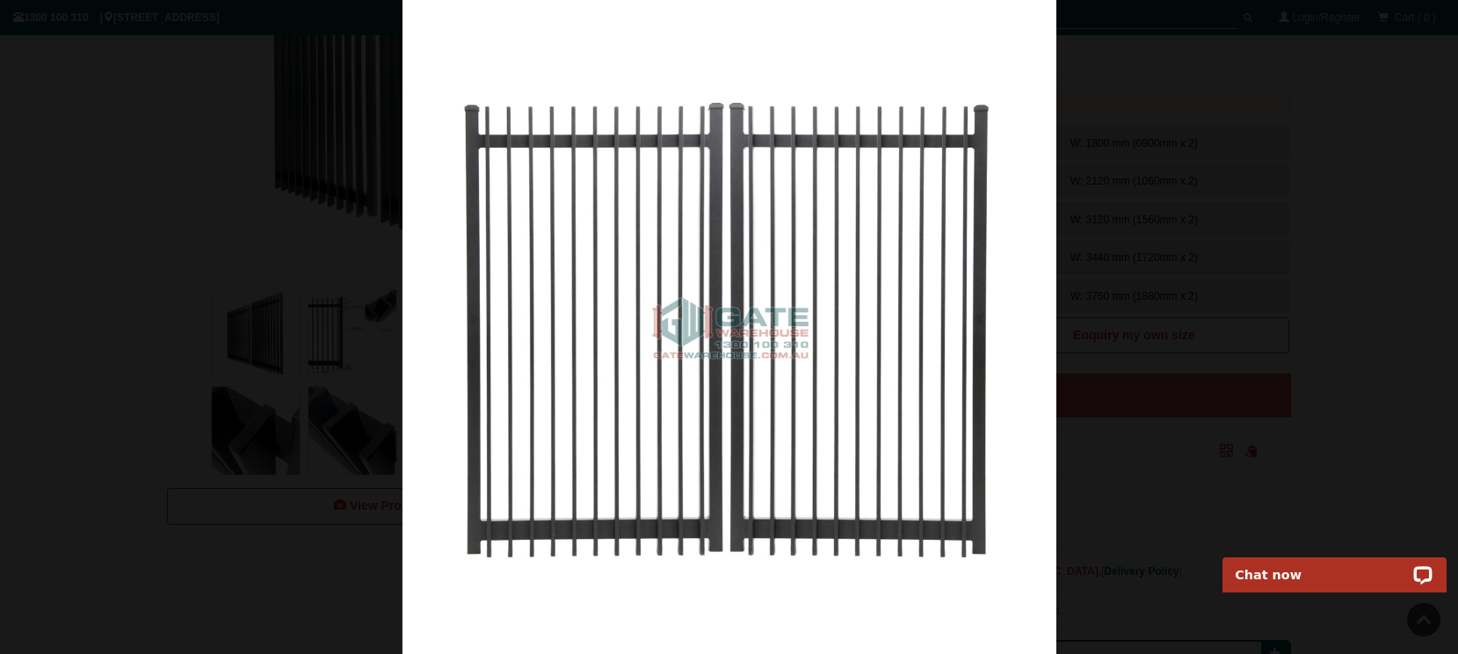
click at [1058, 139] on div at bounding box center [729, 327] width 1458 height 654
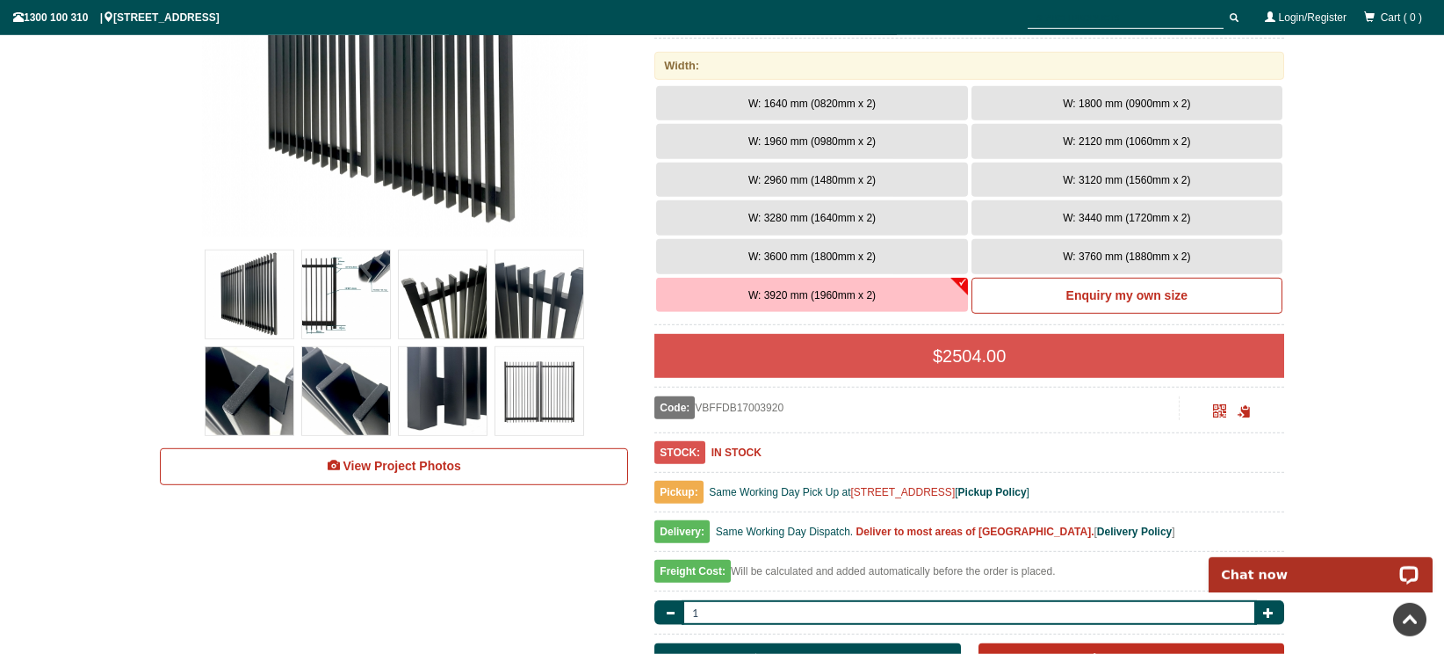
scroll to position [452, 0]
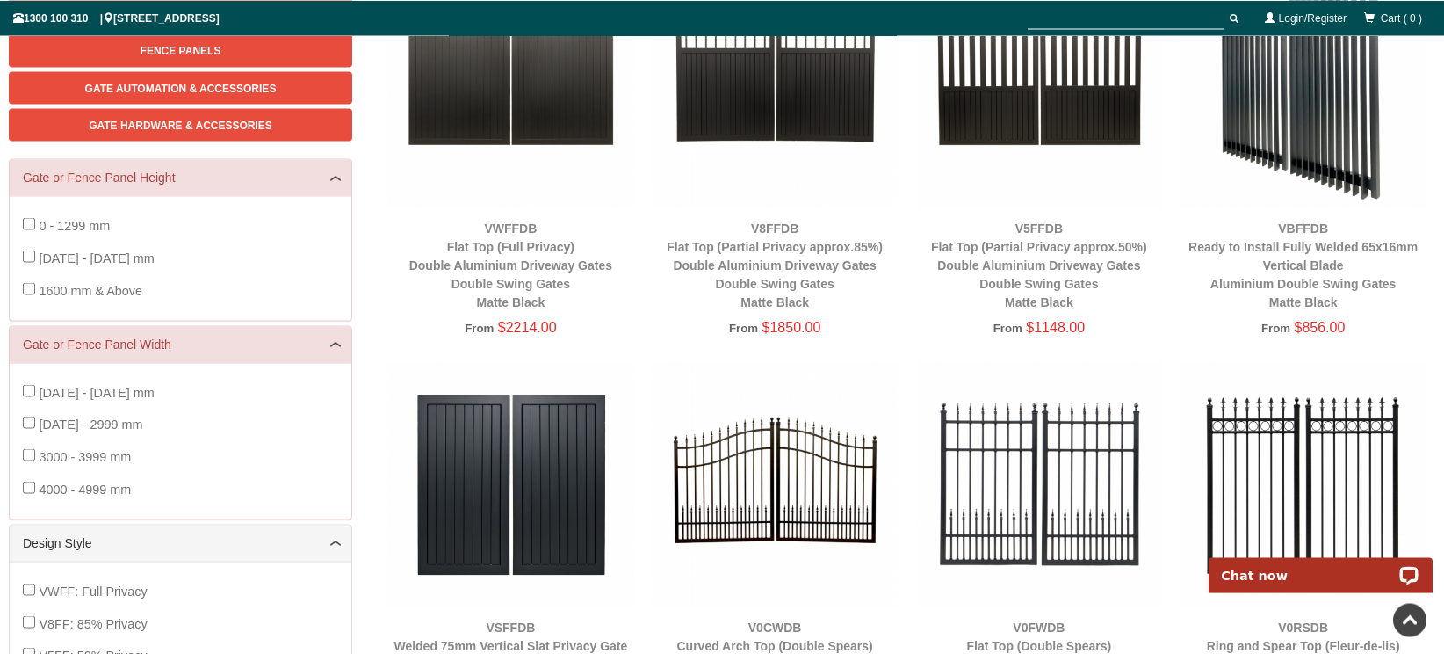
scroll to position [367, 0]
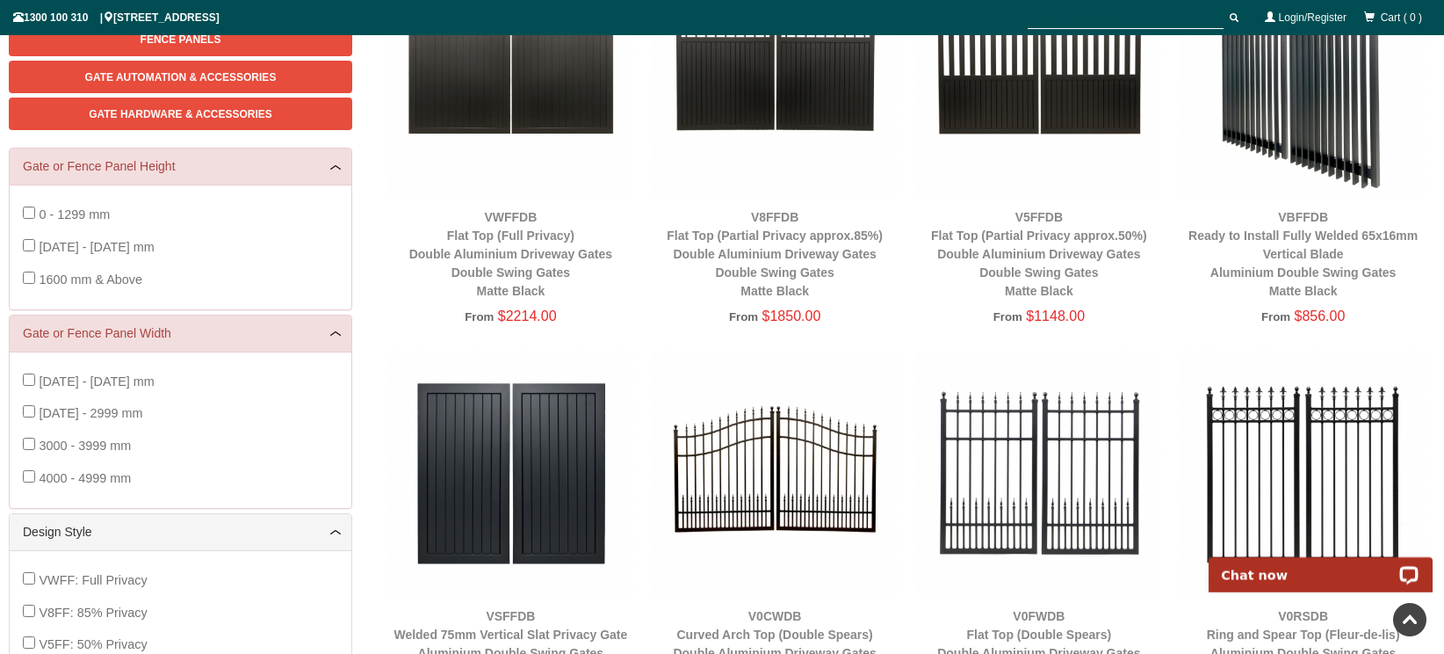
click at [776, 371] on img at bounding box center [775, 473] width 247 height 247
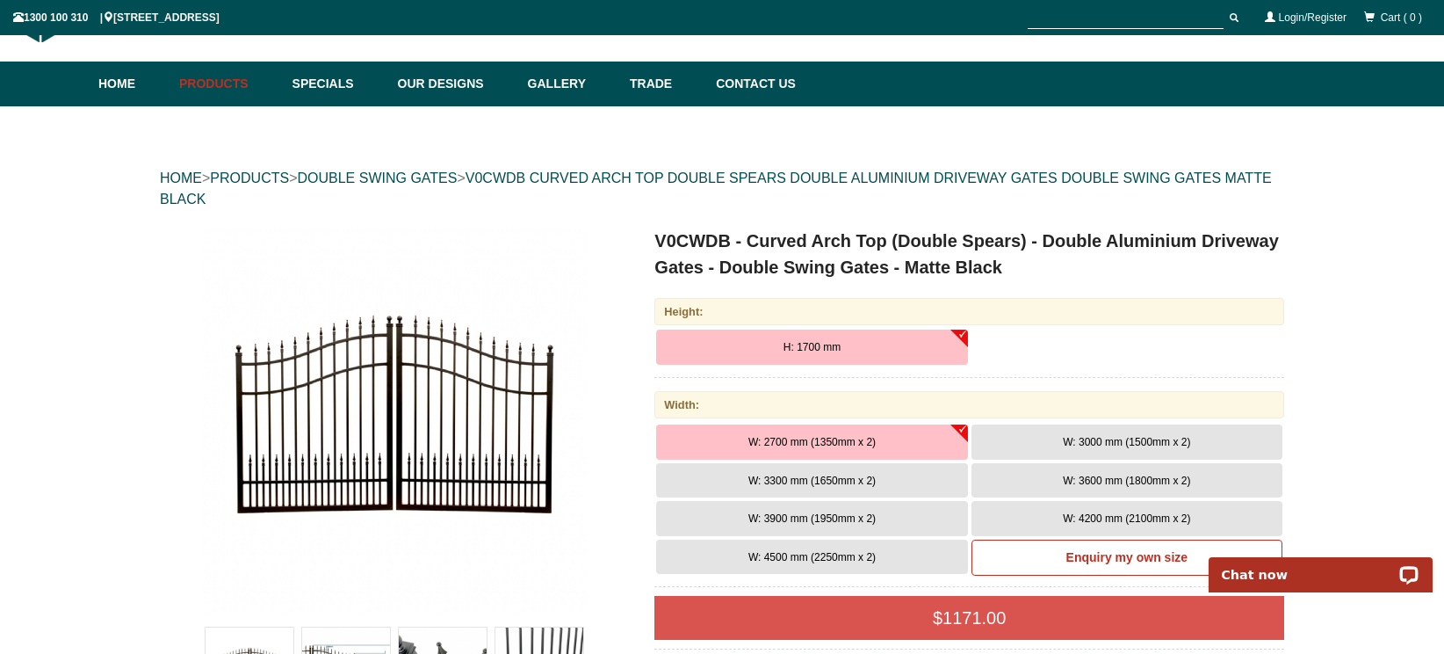
click at [909, 510] on button "W: 3900 mm (1950mm x 2)" at bounding box center [811, 518] width 311 height 35
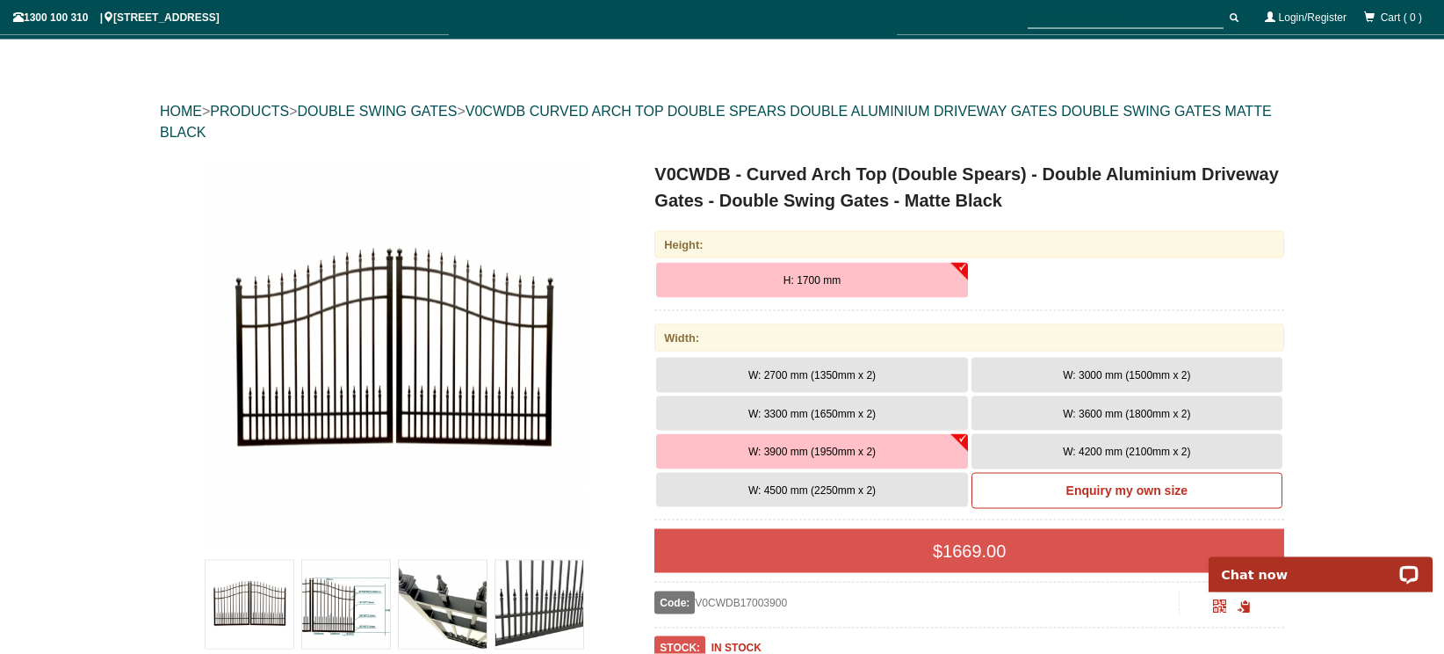
scroll to position [185, 0]
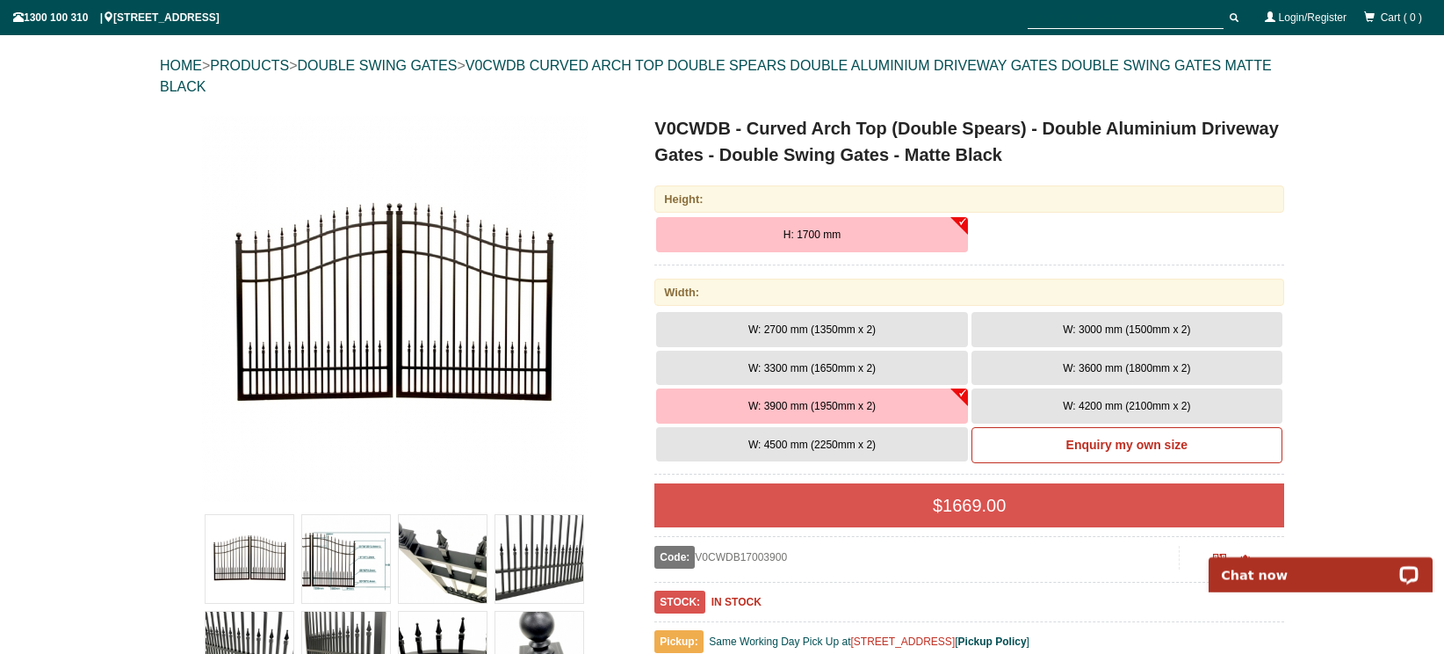
click at [858, 450] on span "W: 4500 mm (2250mm x 2)" at bounding box center [812, 444] width 127 height 12
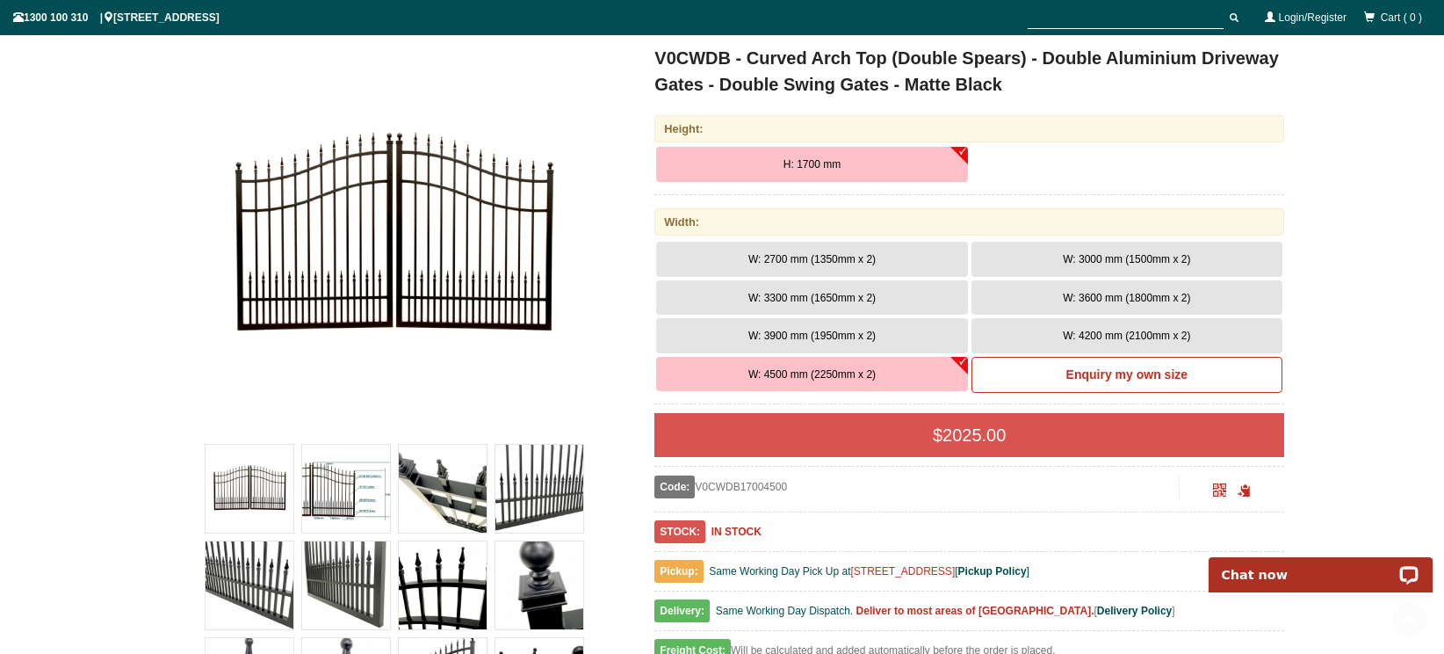
scroll to position [297, 0]
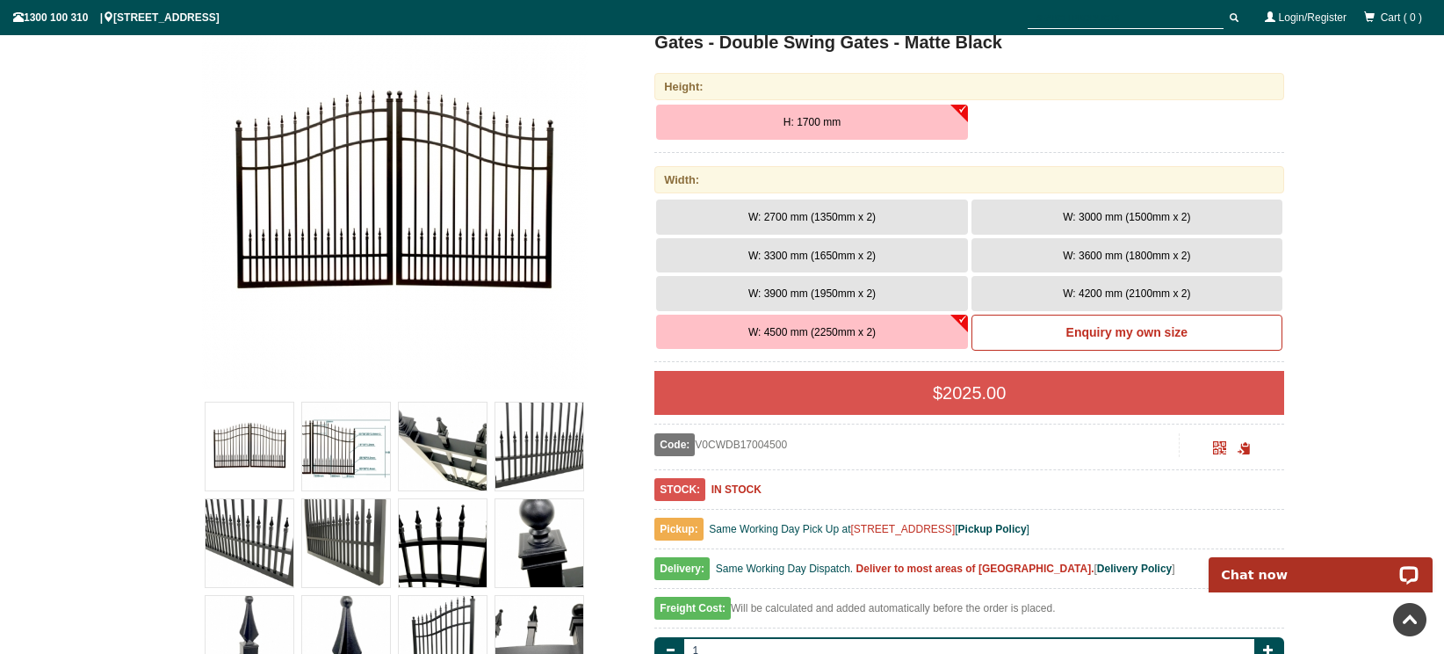
click at [360, 445] on img at bounding box center [346, 446] width 88 height 88
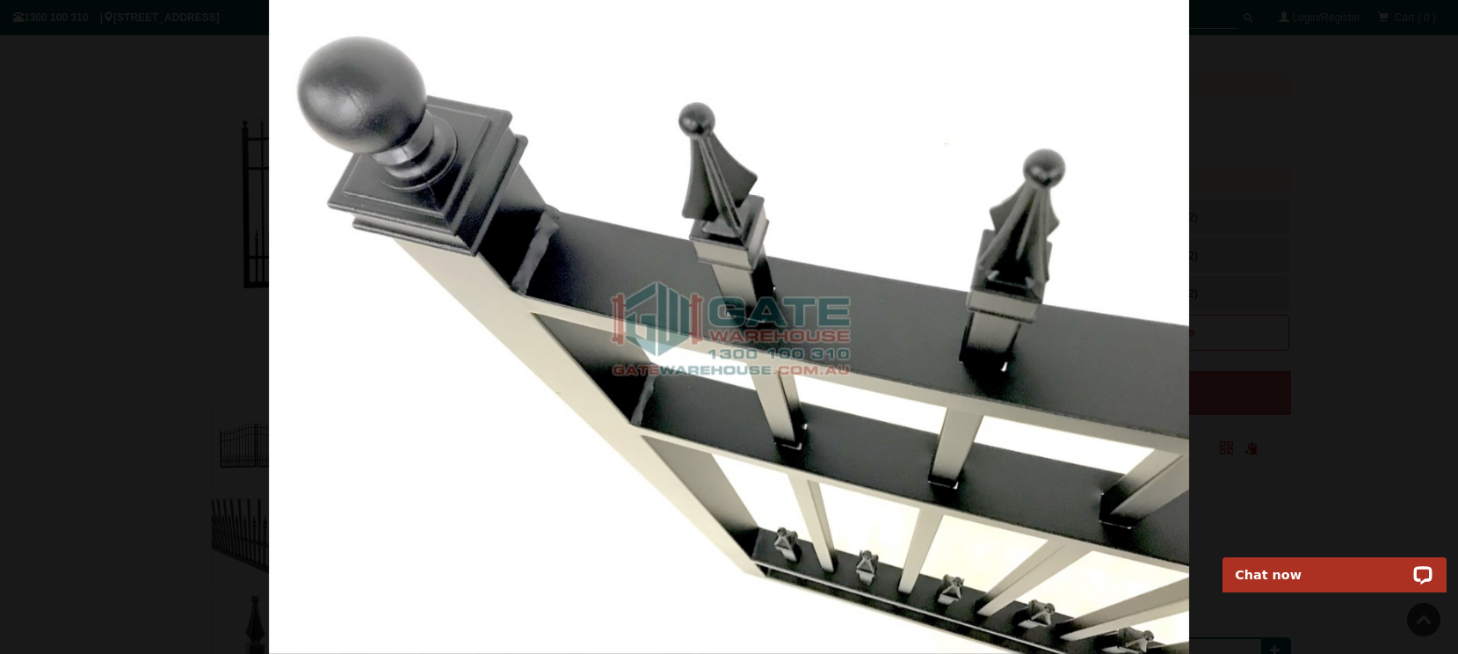
click at [1213, 338] on div at bounding box center [729, 327] width 1458 height 654
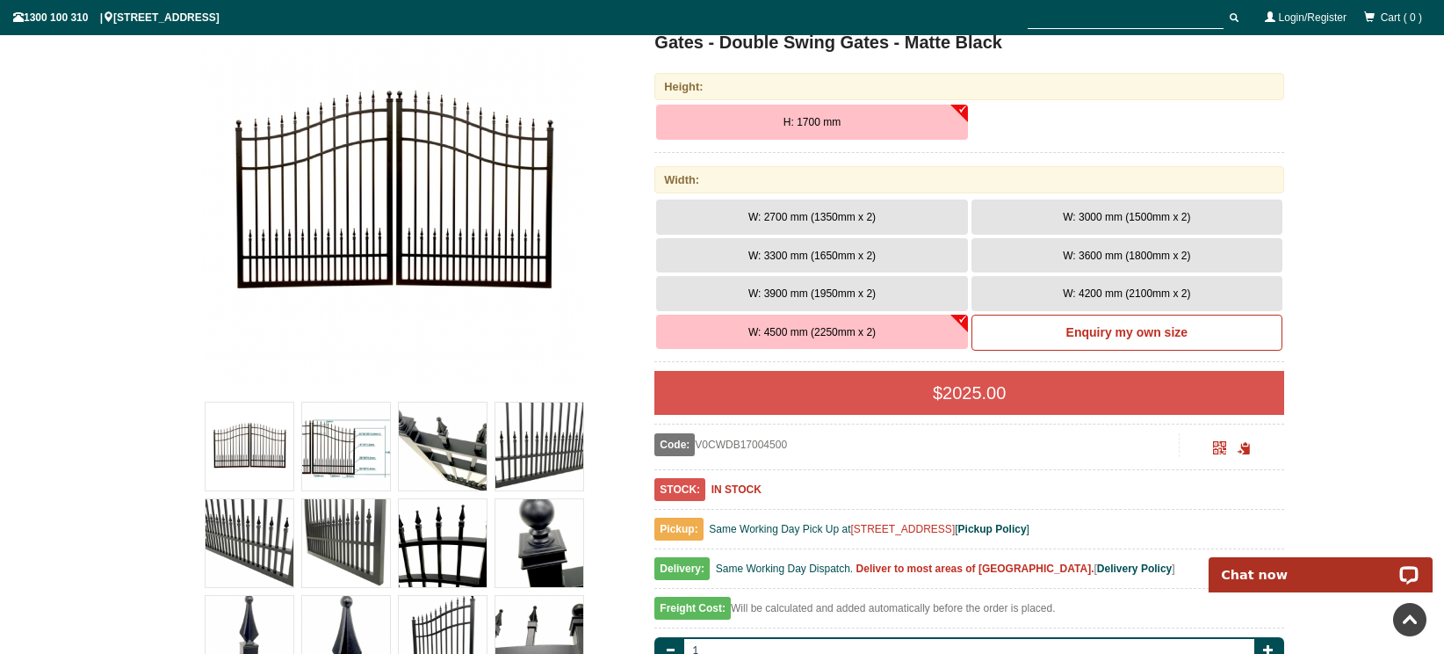
click at [371, 471] on img at bounding box center [346, 446] width 88 height 88
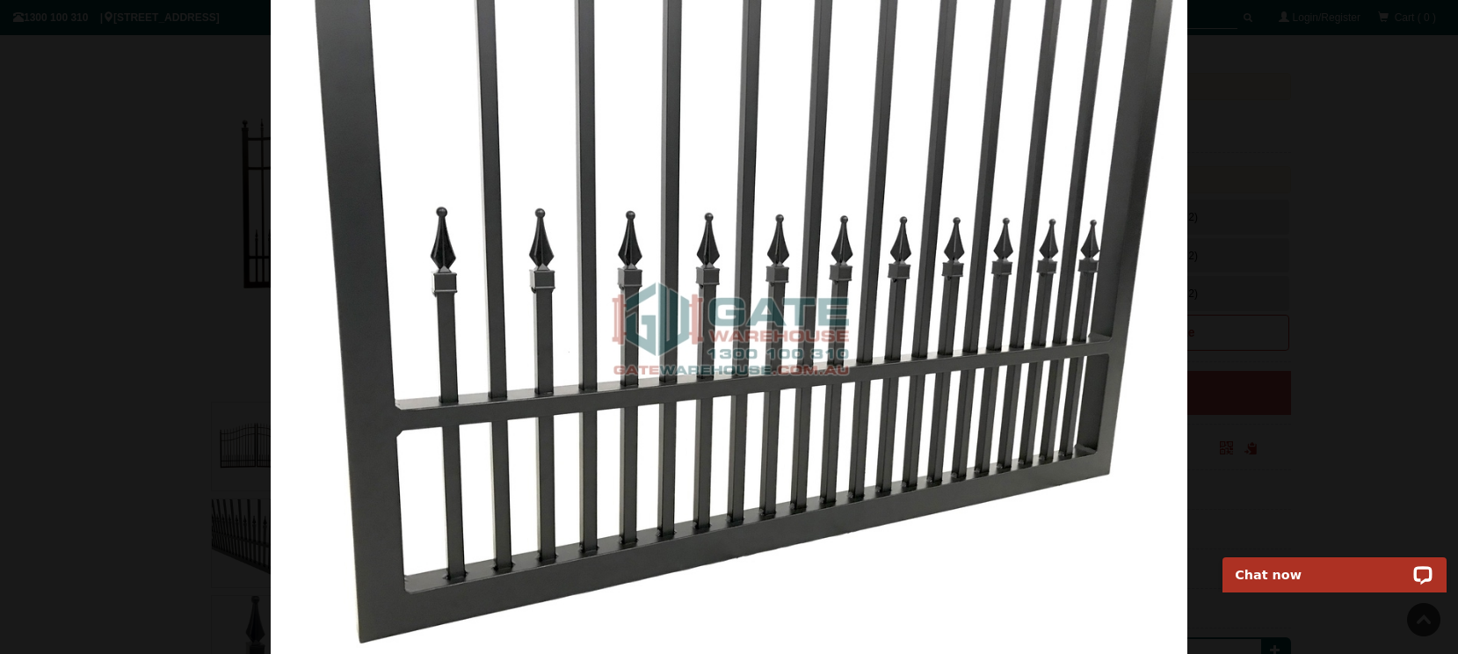
click at [1267, 361] on div at bounding box center [729, 327] width 1458 height 654
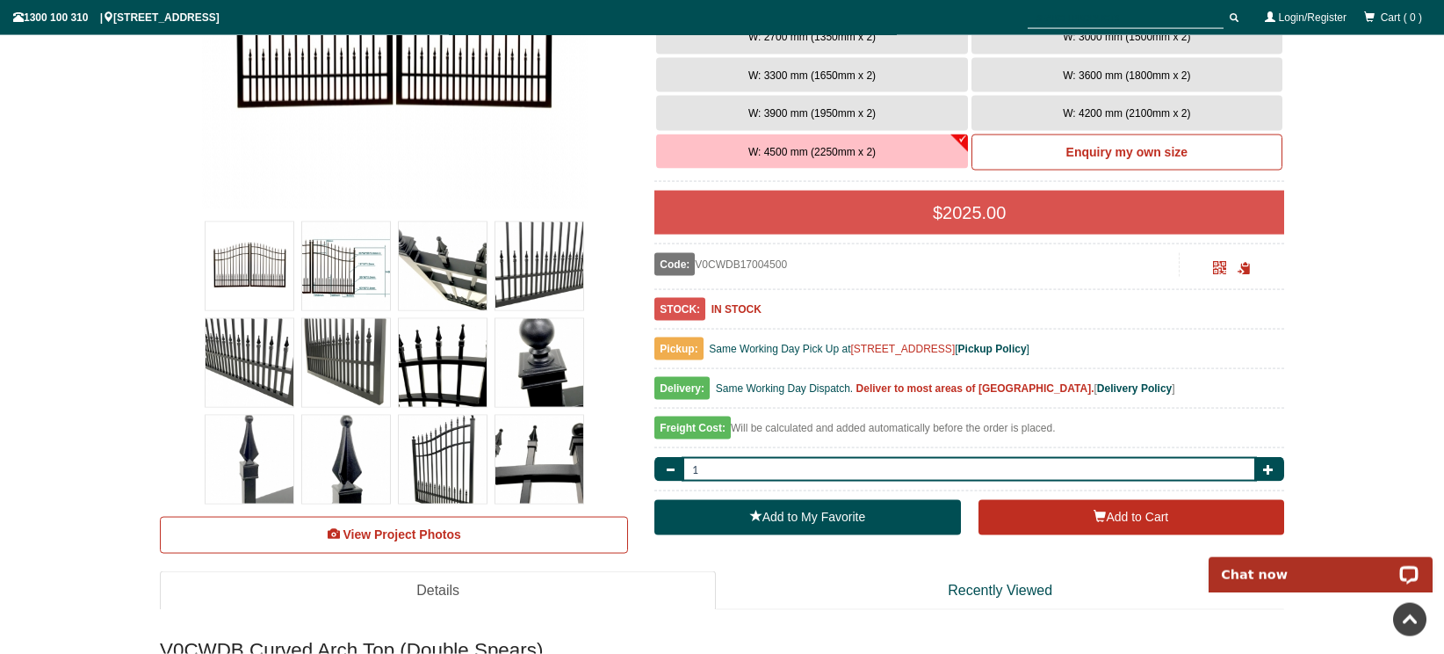
scroll to position [480, 0]
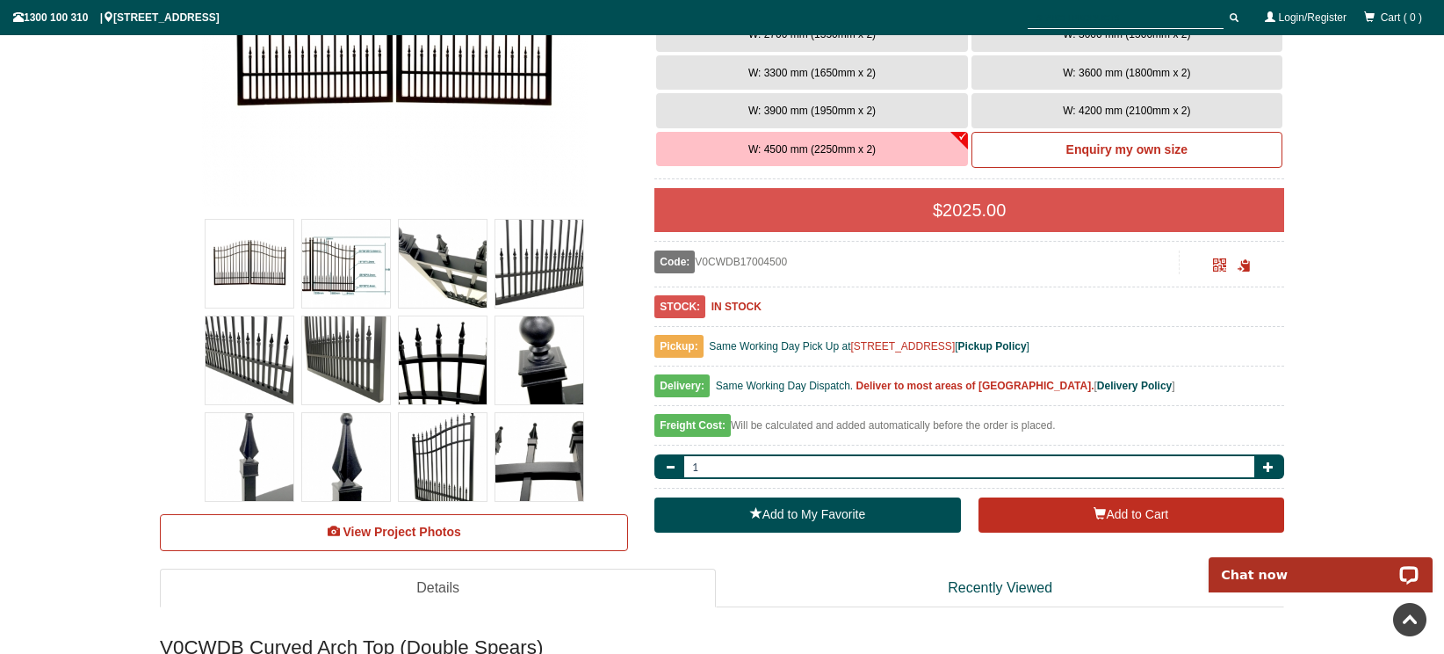
click at [442, 454] on img at bounding box center [443, 457] width 88 height 88
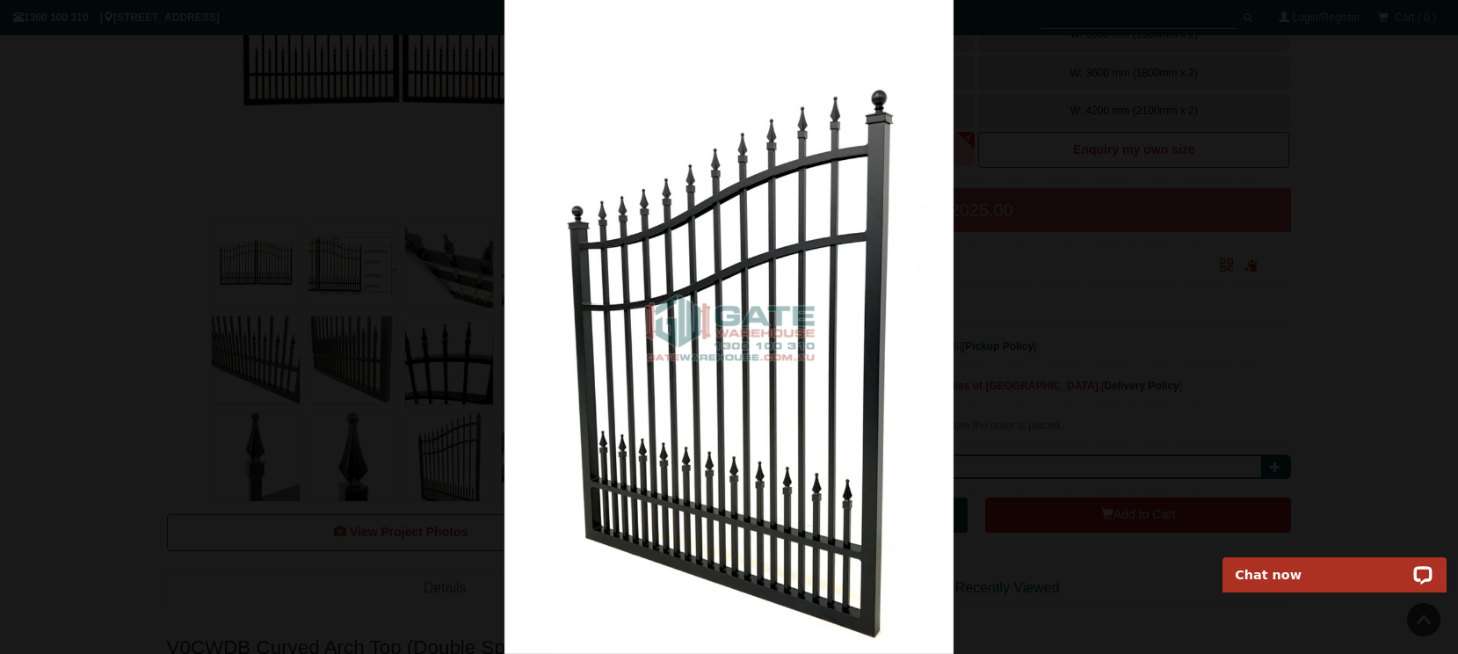
click at [331, 367] on div at bounding box center [729, 327] width 1458 height 654
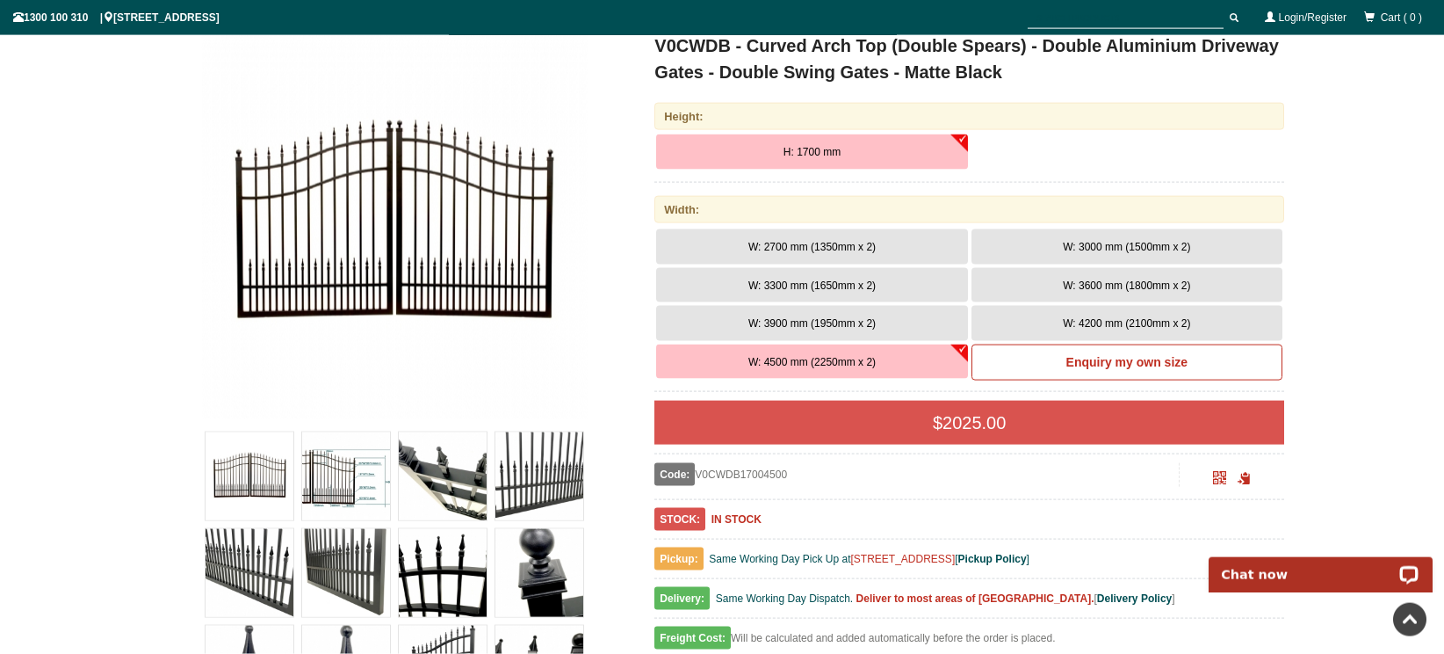
scroll to position [255, 0]
